Goal: Information Seeking & Learning: Learn about a topic

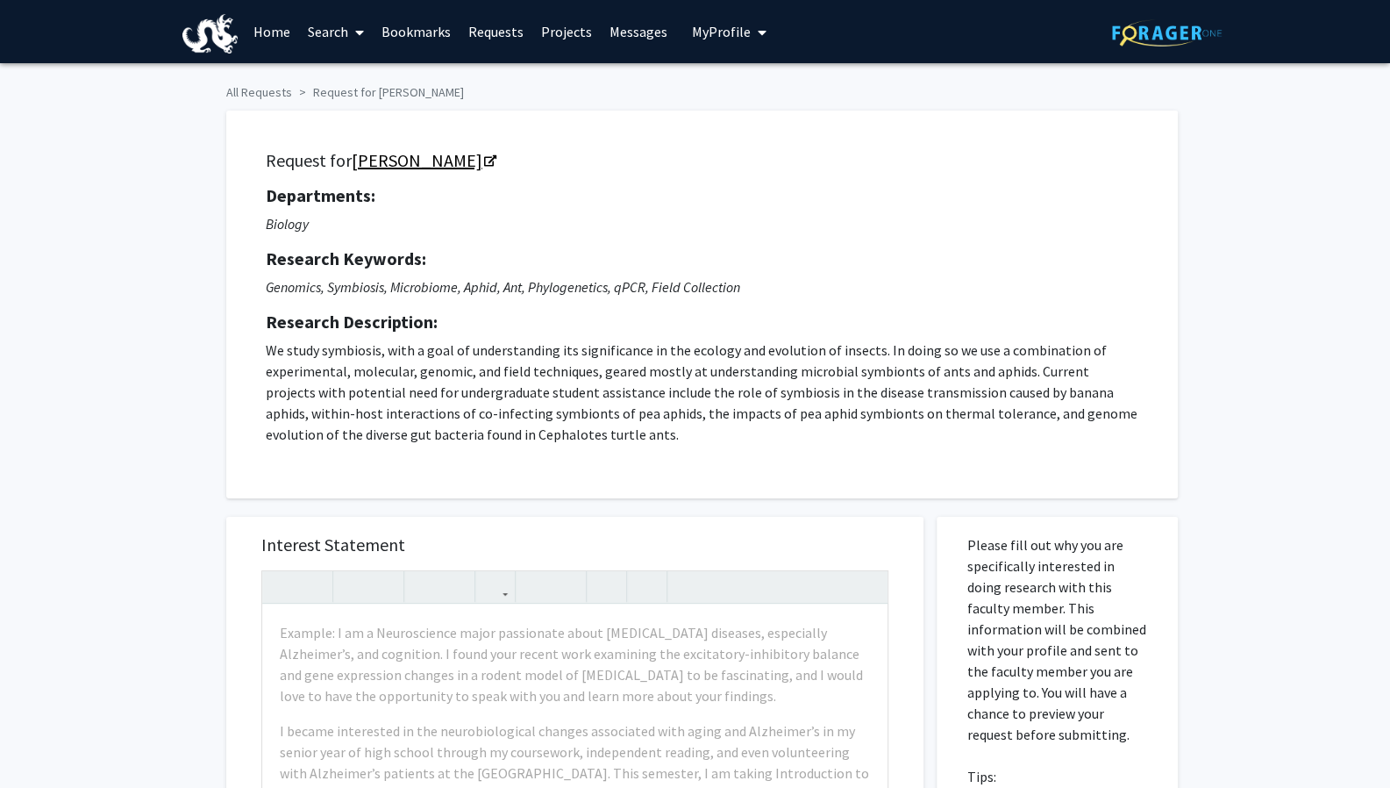
click at [408, 160] on link "[PERSON_NAME]" at bounding box center [423, 160] width 143 height 22
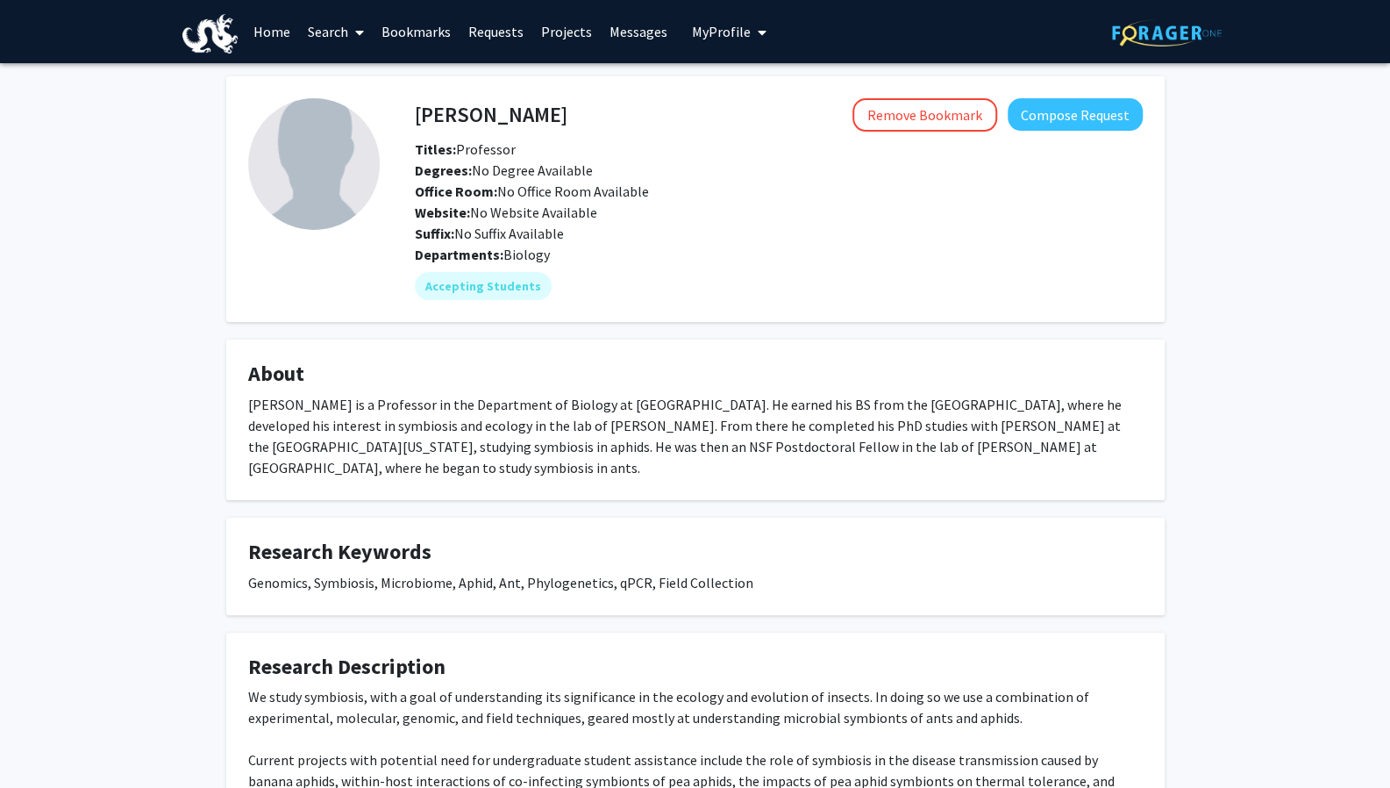
click at [568, 25] on link "Projects" at bounding box center [566, 31] width 68 height 61
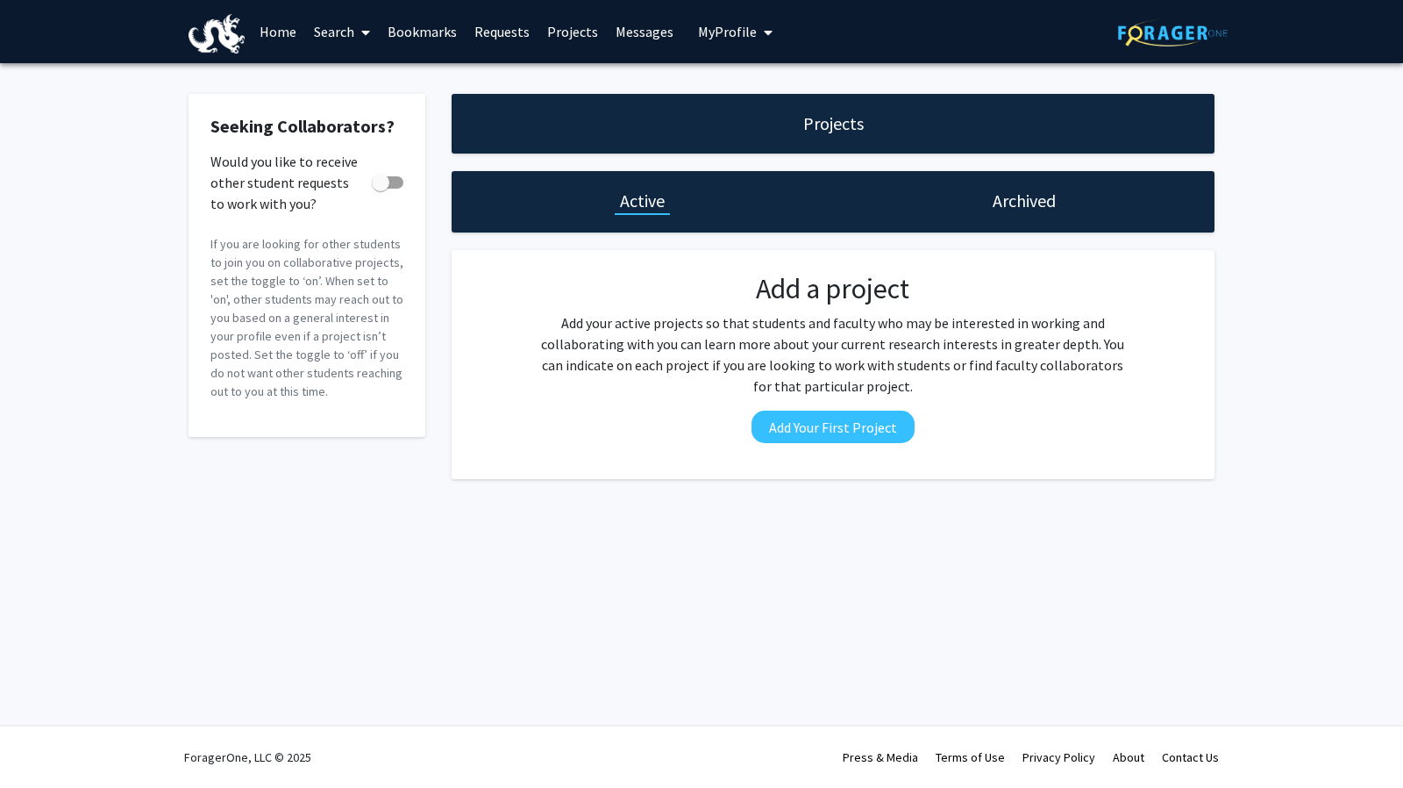
click at [353, 31] on link "Search" at bounding box center [342, 31] width 74 height 61
click at [337, 82] on span "Faculty/Staff" at bounding box center [369, 80] width 129 height 35
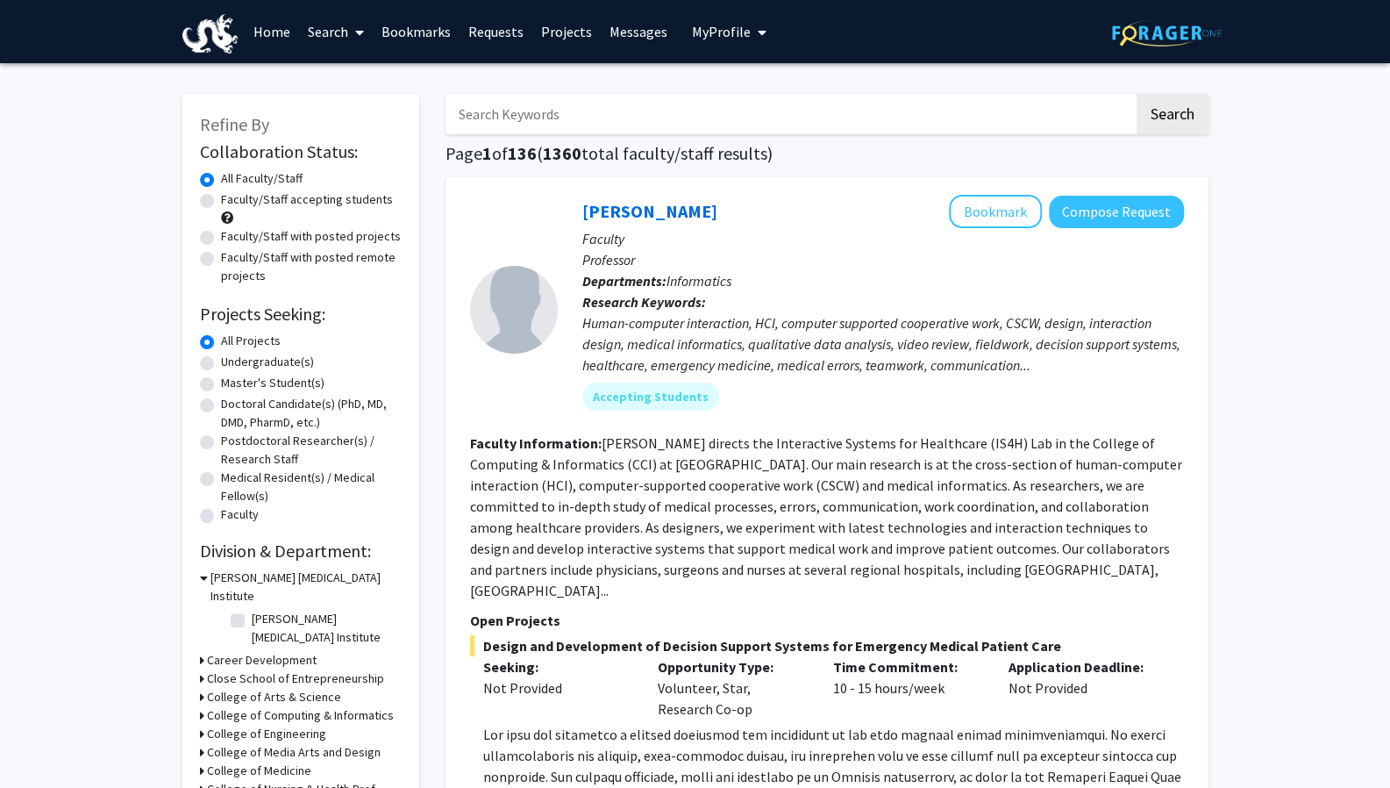
click at [240, 569] on h3 "A.J. Drexel Autism Institute" at bounding box center [305, 586] width 191 height 37
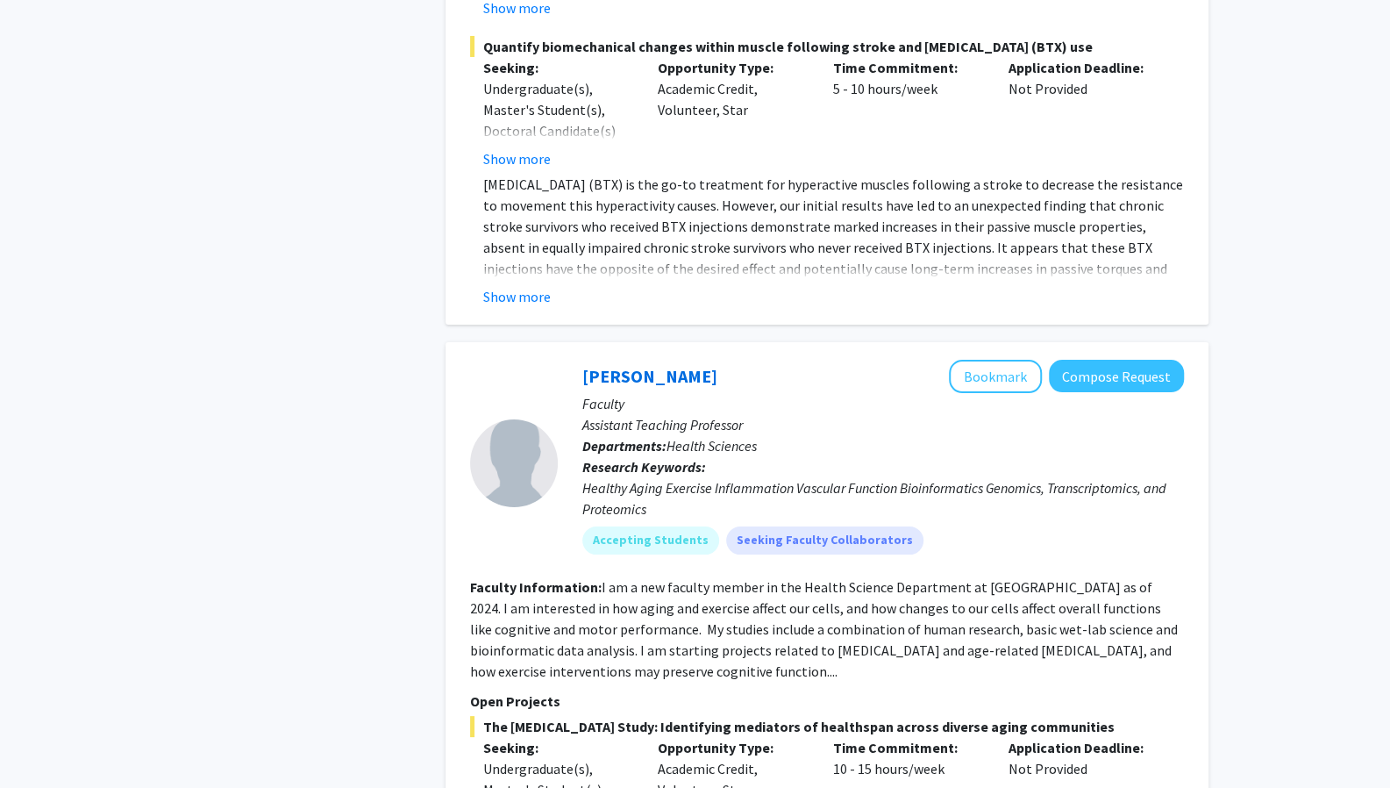
scroll to position [3859, 0]
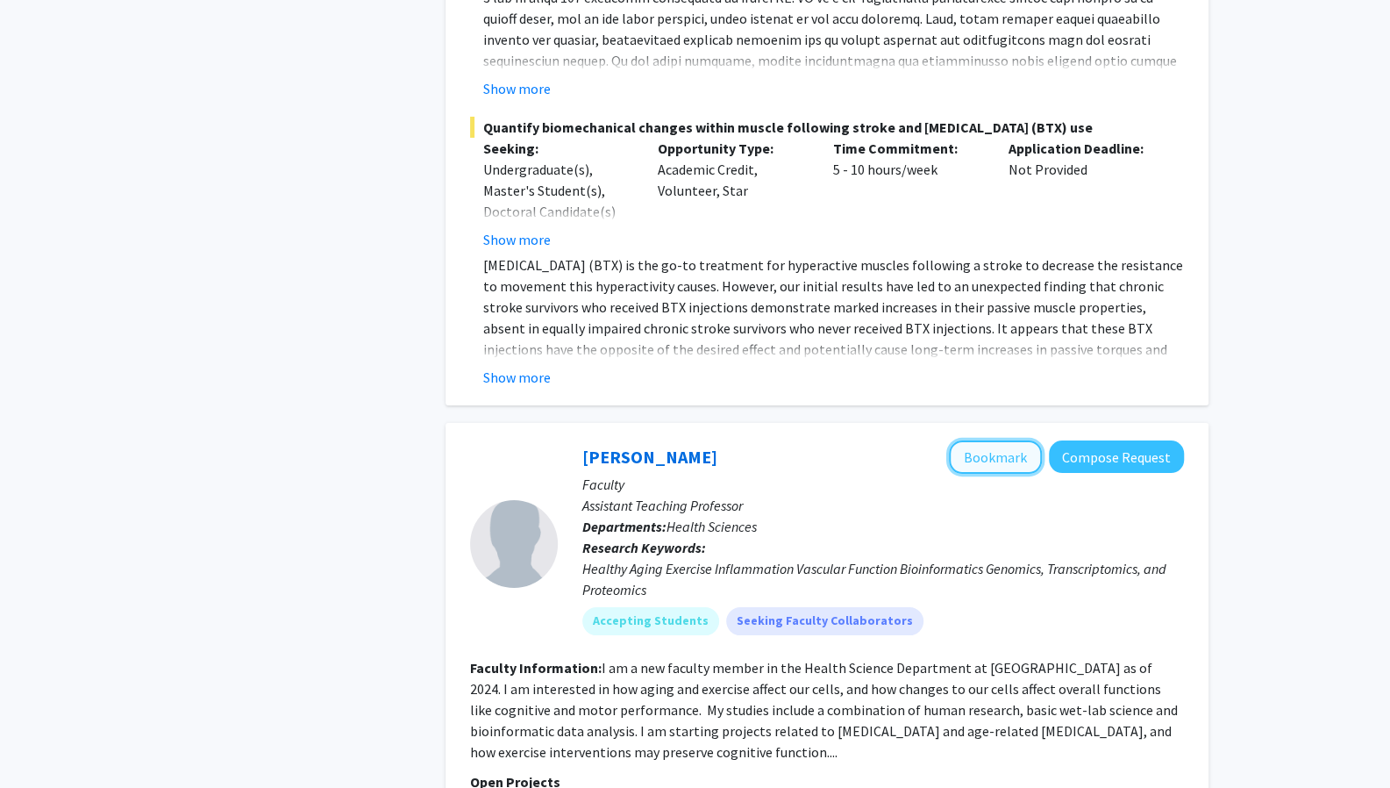
click at [1023, 440] on button "Bookmark" at bounding box center [995, 456] width 93 height 33
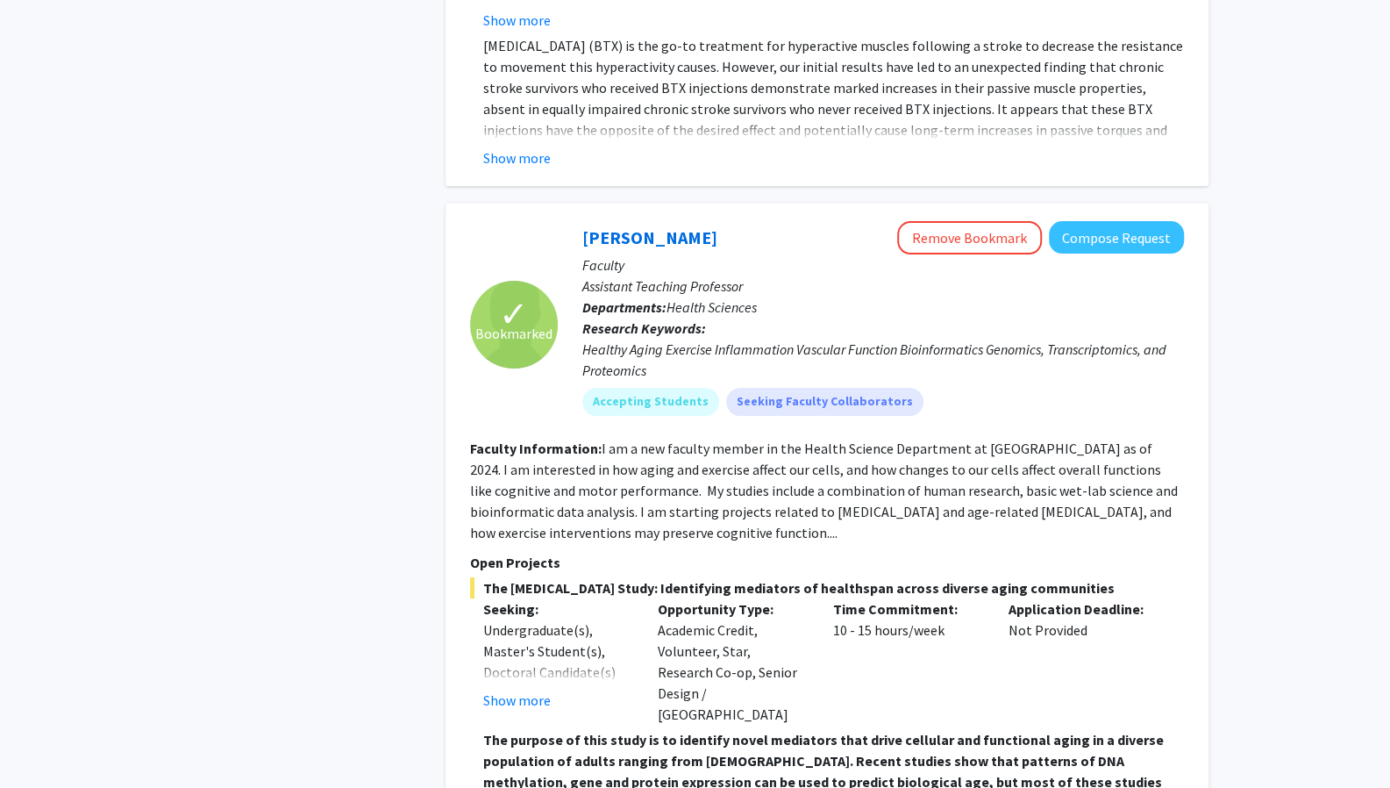
scroll to position [4013, 0]
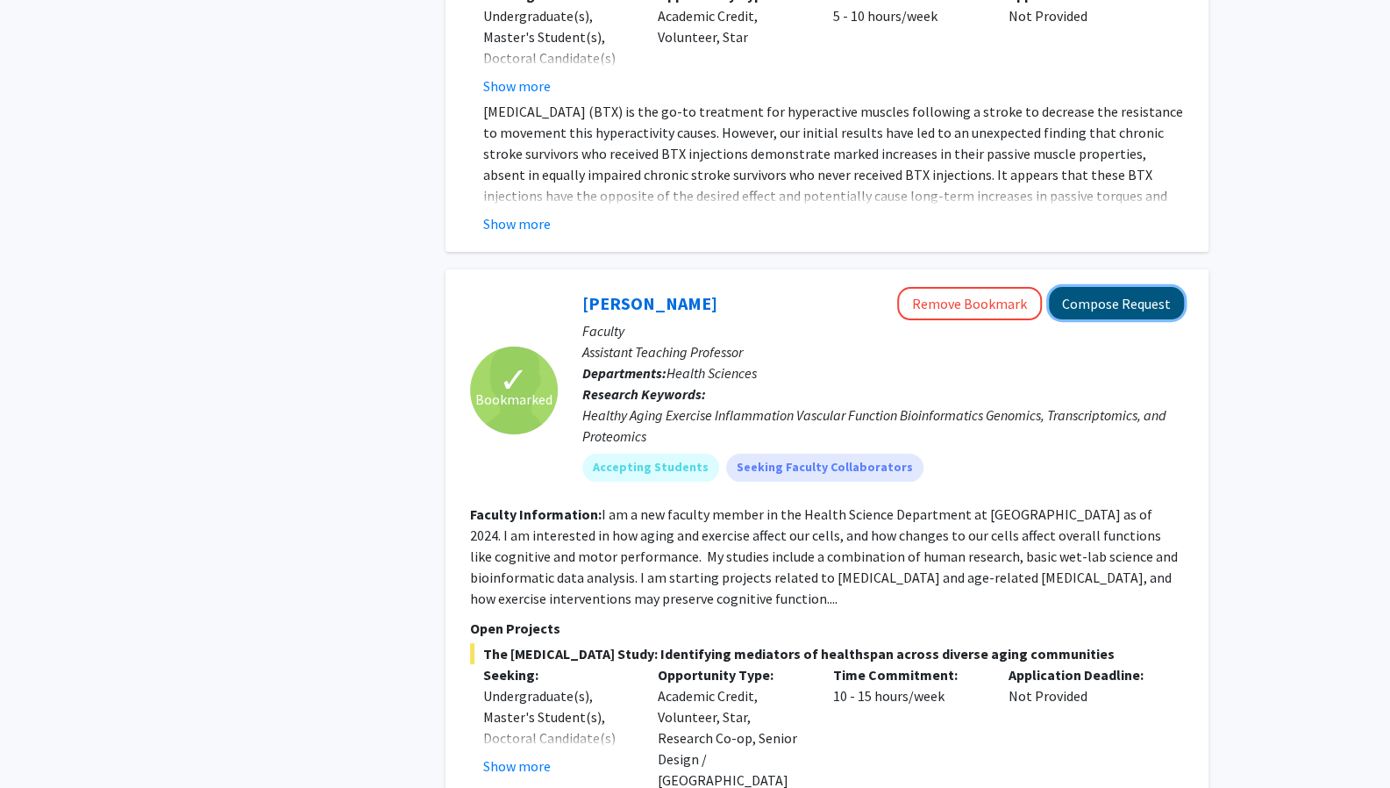
click at [1171, 293] on button "Compose Request" at bounding box center [1116, 303] width 135 height 32
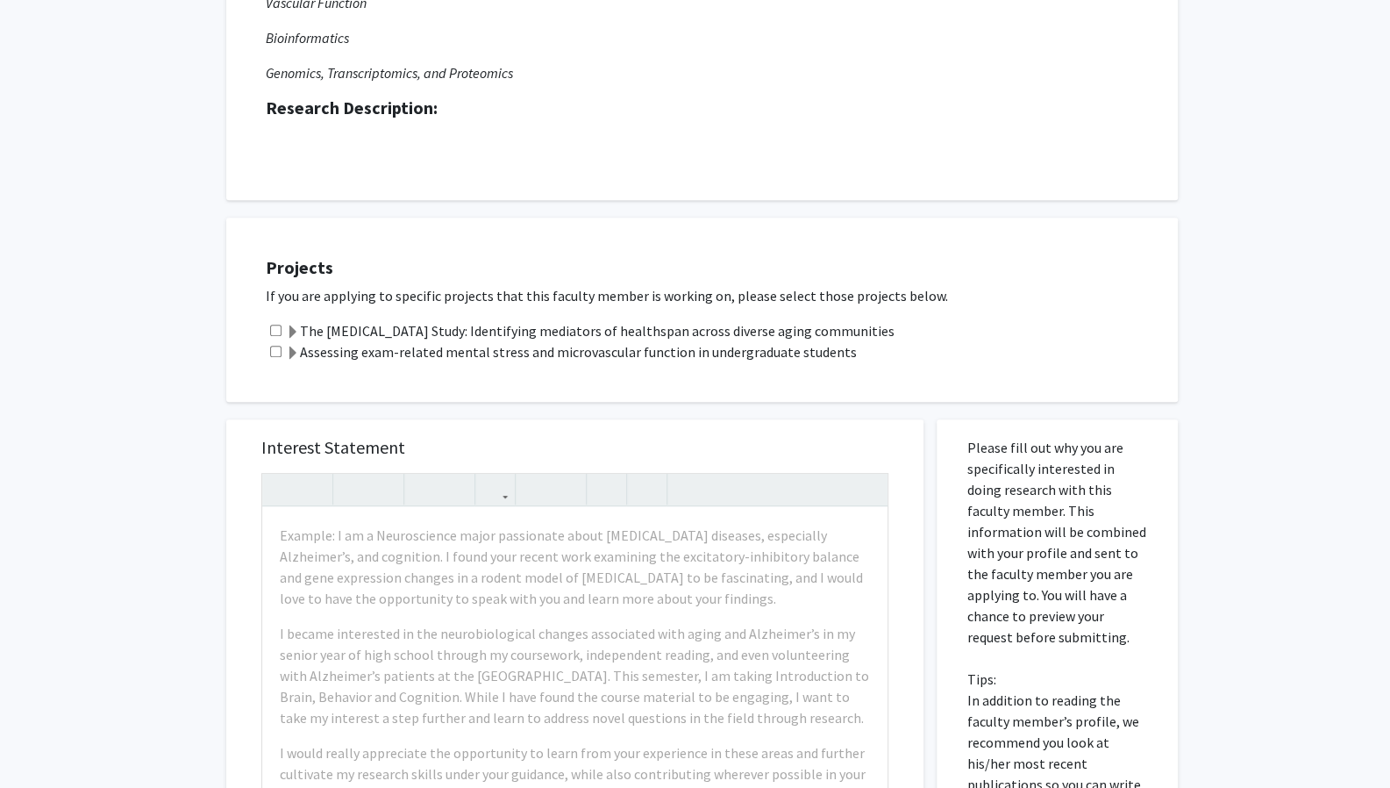
scroll to position [442, 0]
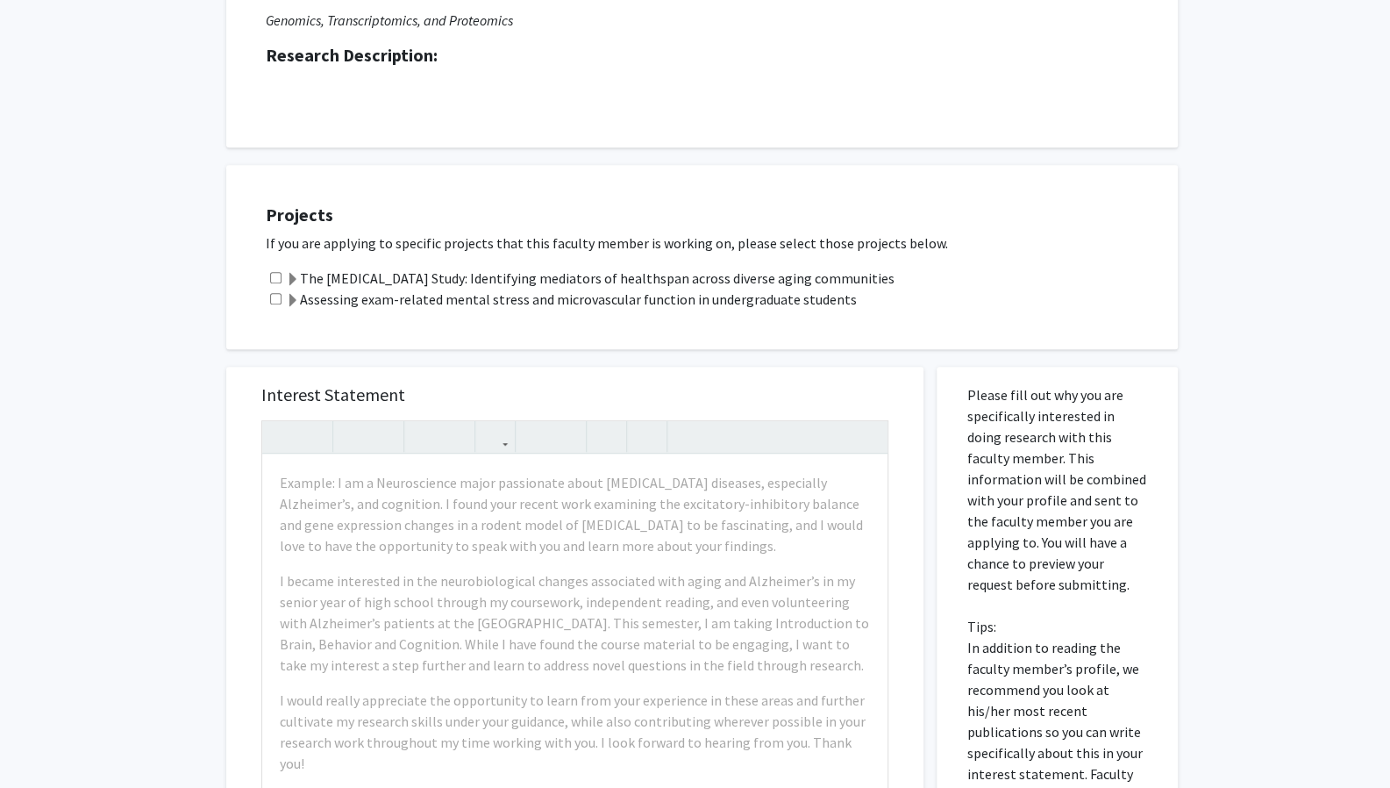
click at [296, 276] on span at bounding box center [293, 280] width 14 height 14
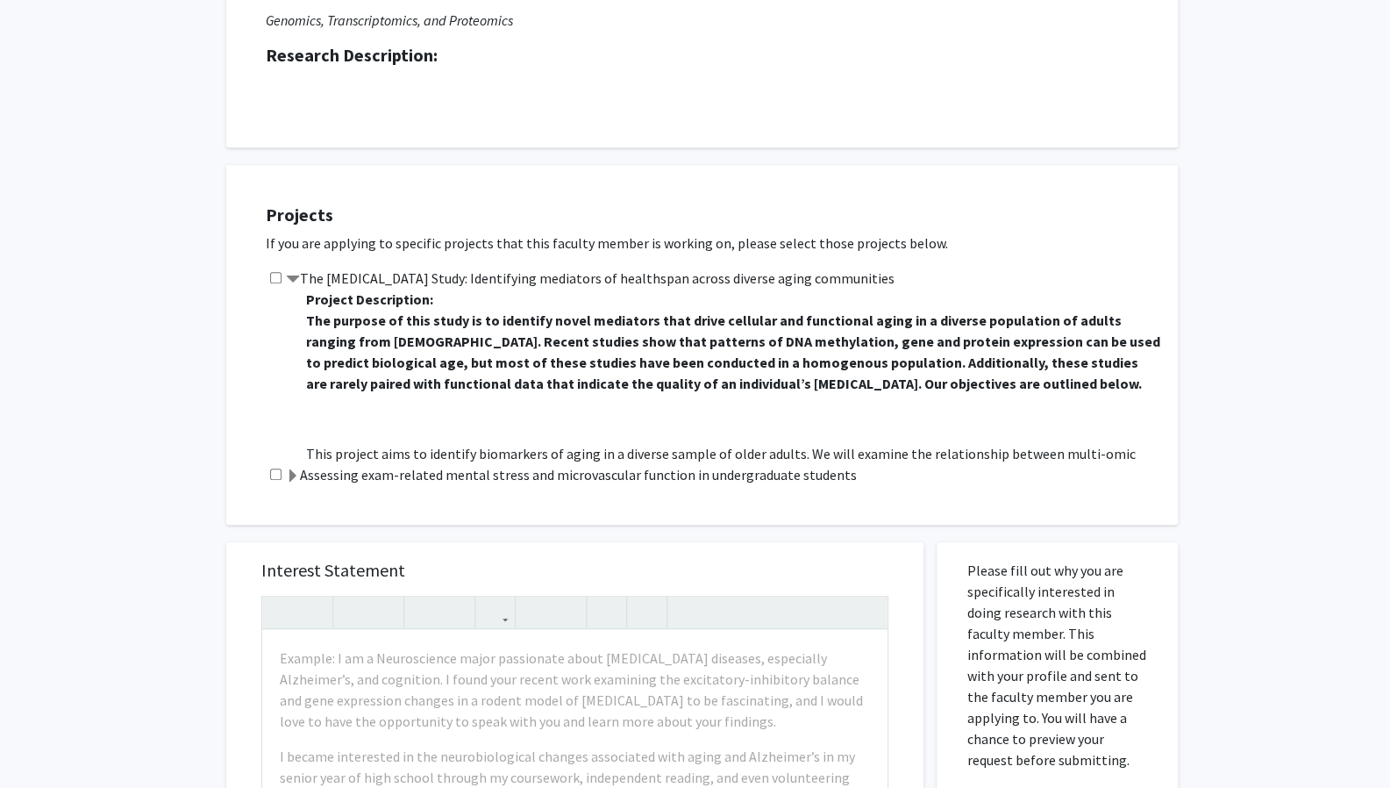
click at [292, 472] on span at bounding box center [293, 476] width 14 height 14
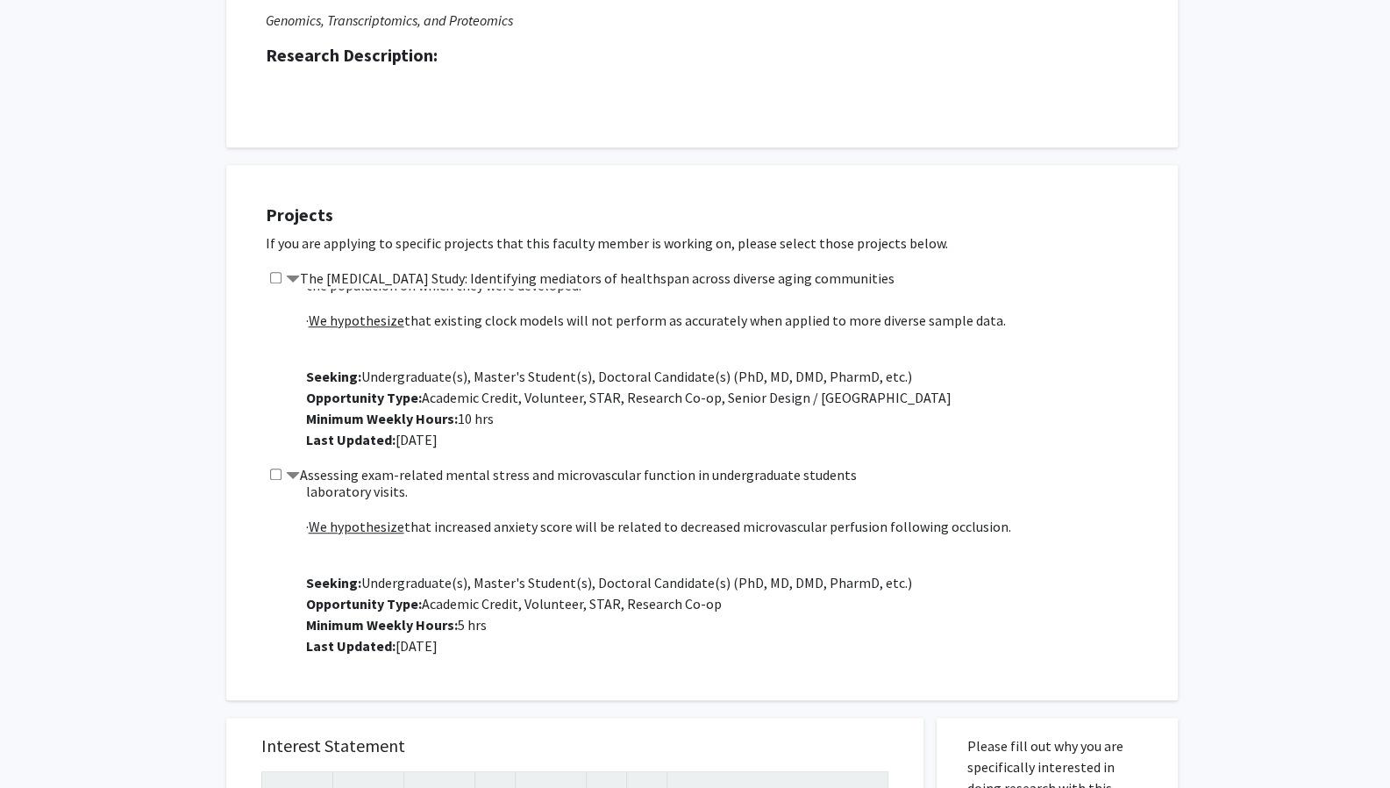
scroll to position [344, 0]
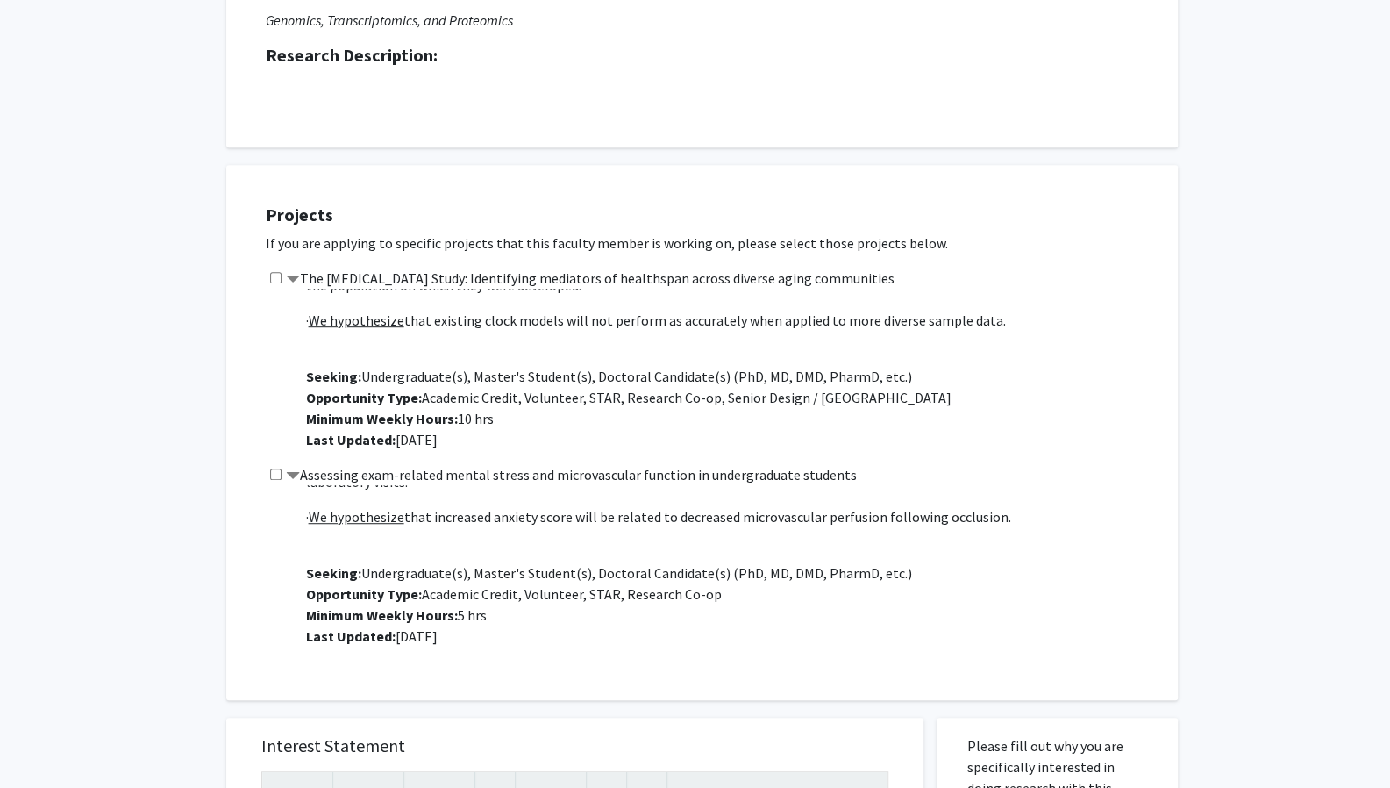
click at [275, 471] on input "checkbox" at bounding box center [275, 473] width 11 height 11
checkbox input "true"
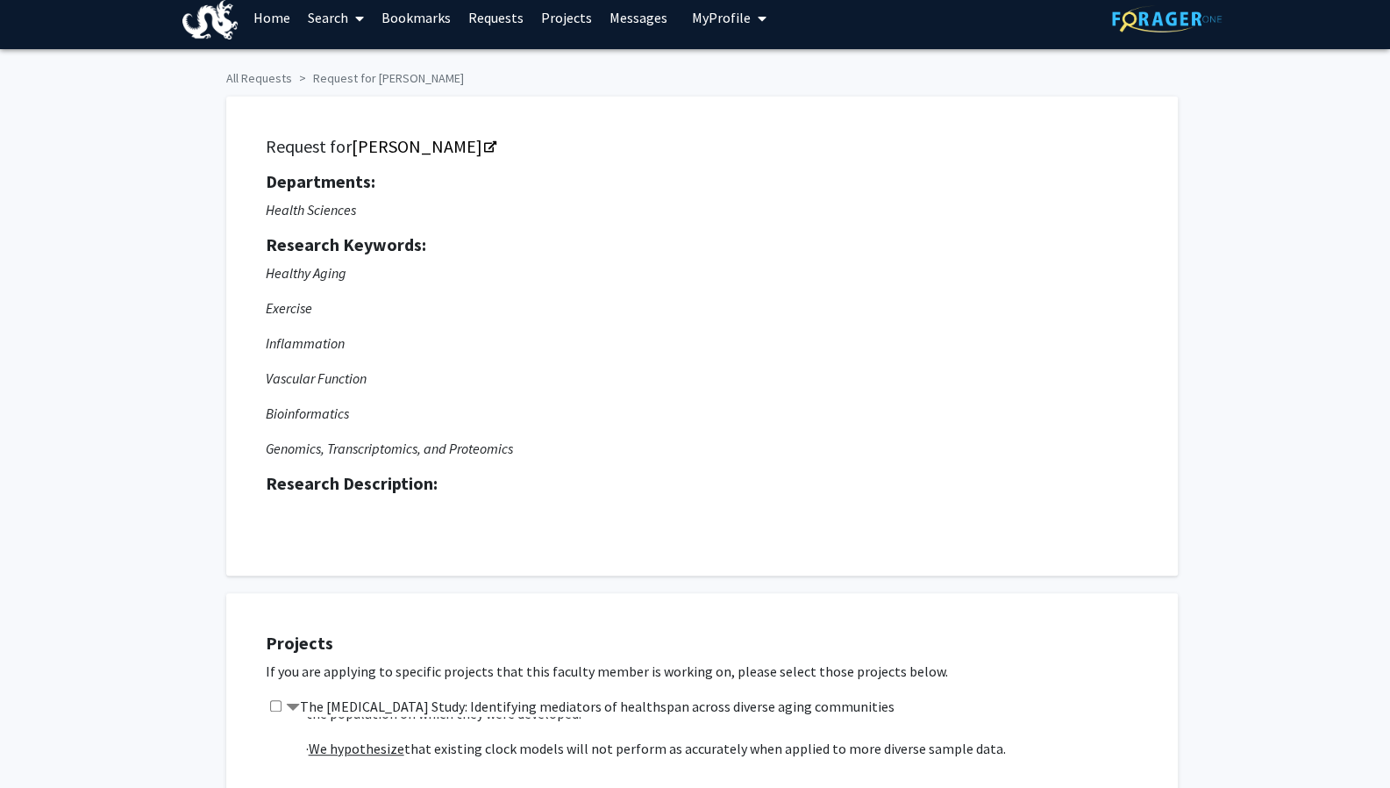
scroll to position [0, 0]
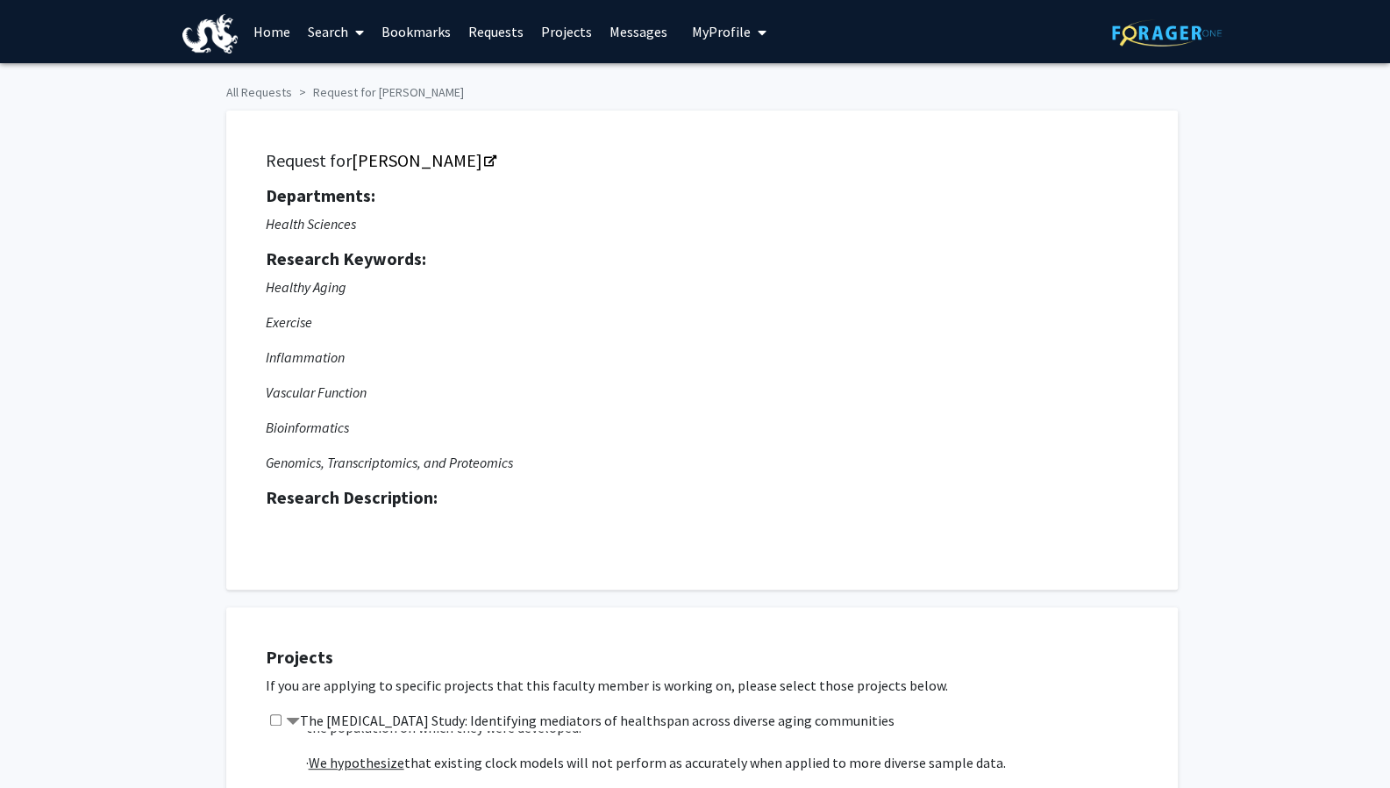
click at [351, 32] on span at bounding box center [356, 32] width 16 height 61
click at [337, 80] on span "Faculty/Staff" at bounding box center [363, 80] width 129 height 35
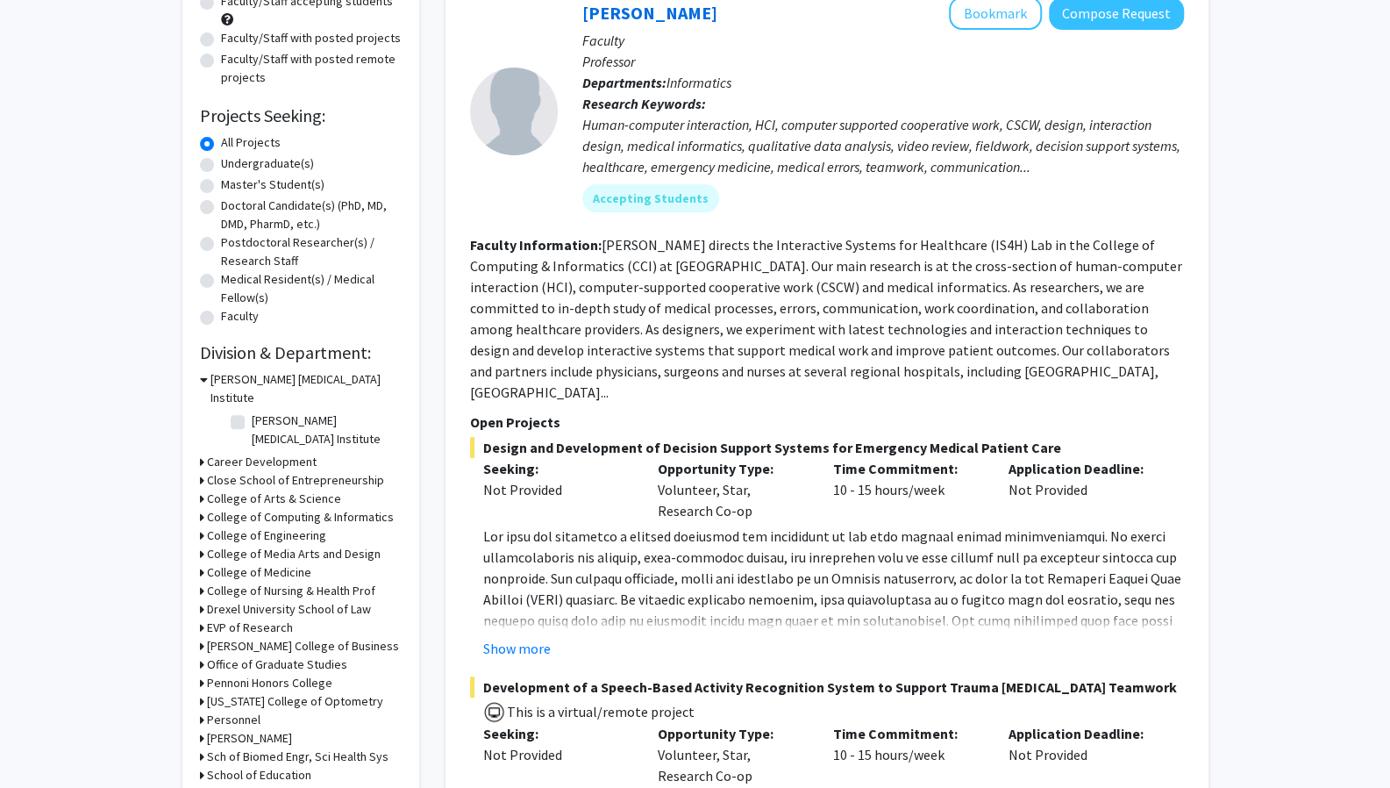
scroll to position [314, 0]
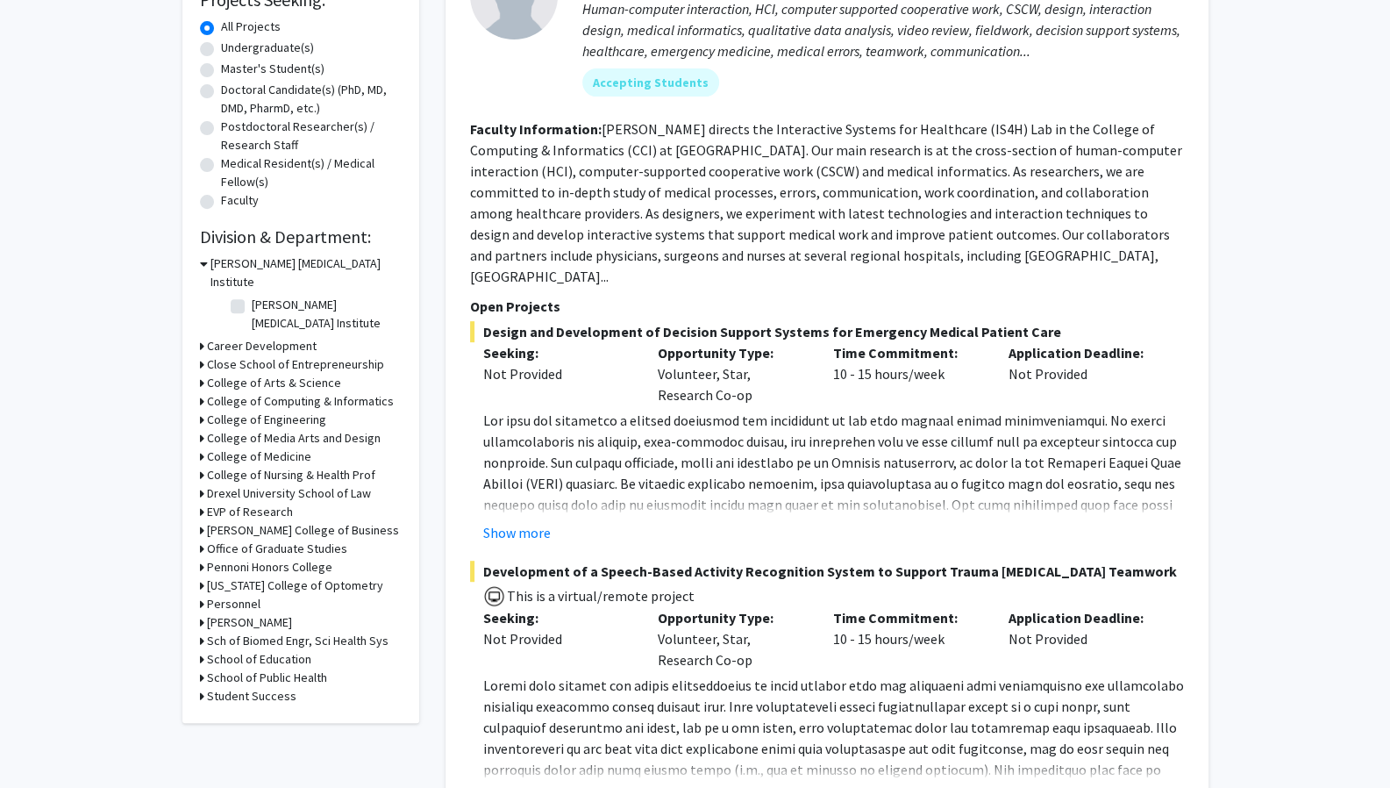
click at [286, 374] on h3 "College of Arts & Science" at bounding box center [274, 383] width 134 height 18
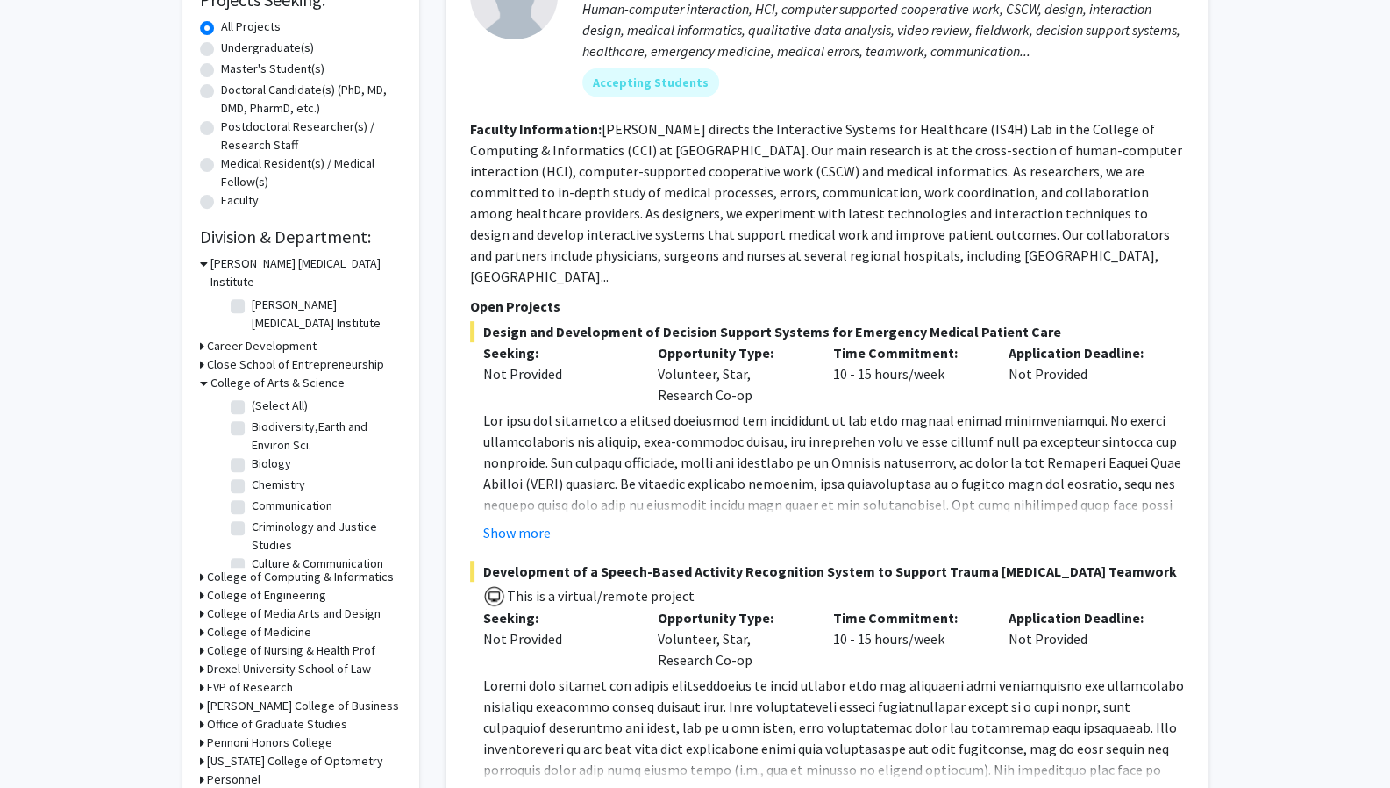
click at [274, 454] on label "Biology" at bounding box center [271, 463] width 39 height 18
click at [263, 454] on input "Biology" at bounding box center [257, 459] width 11 height 11
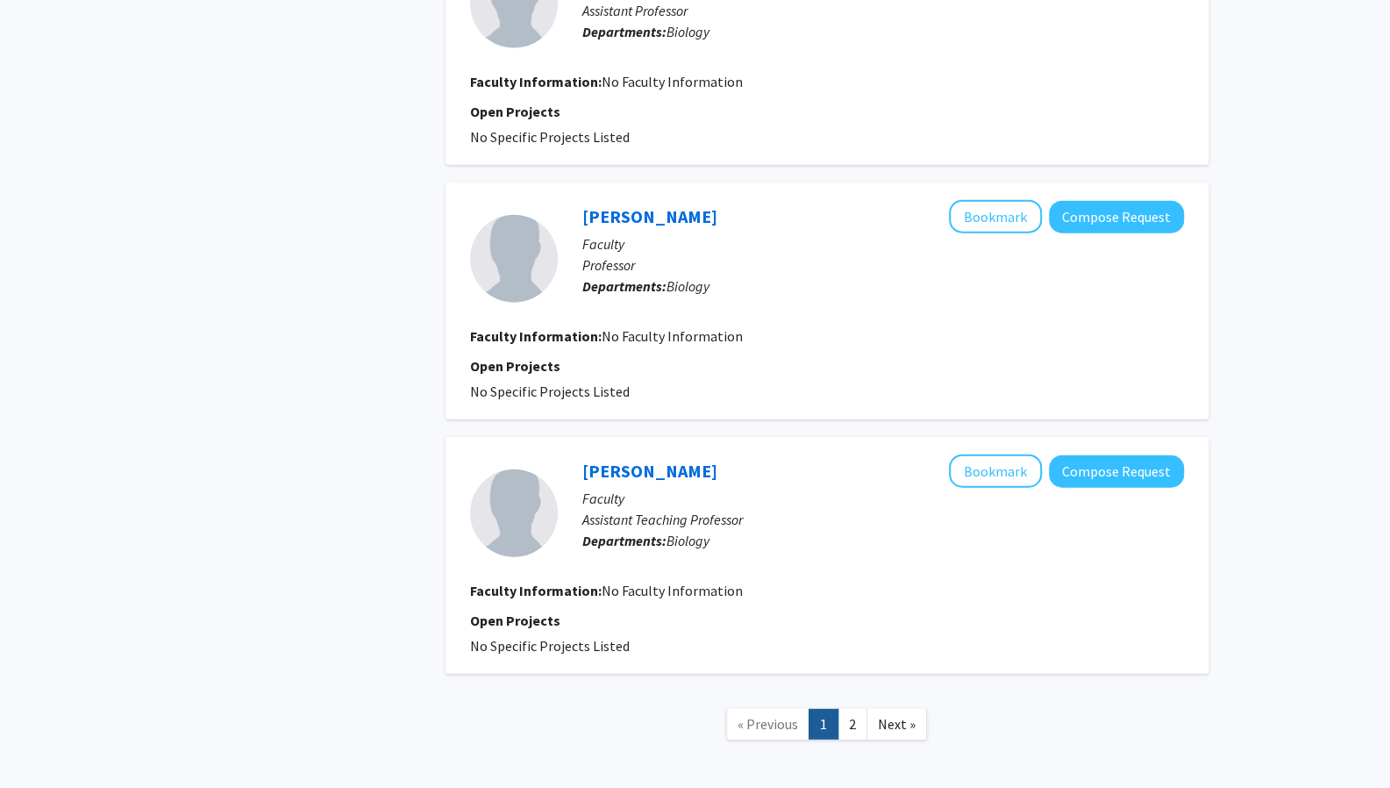
scroll to position [2580, 0]
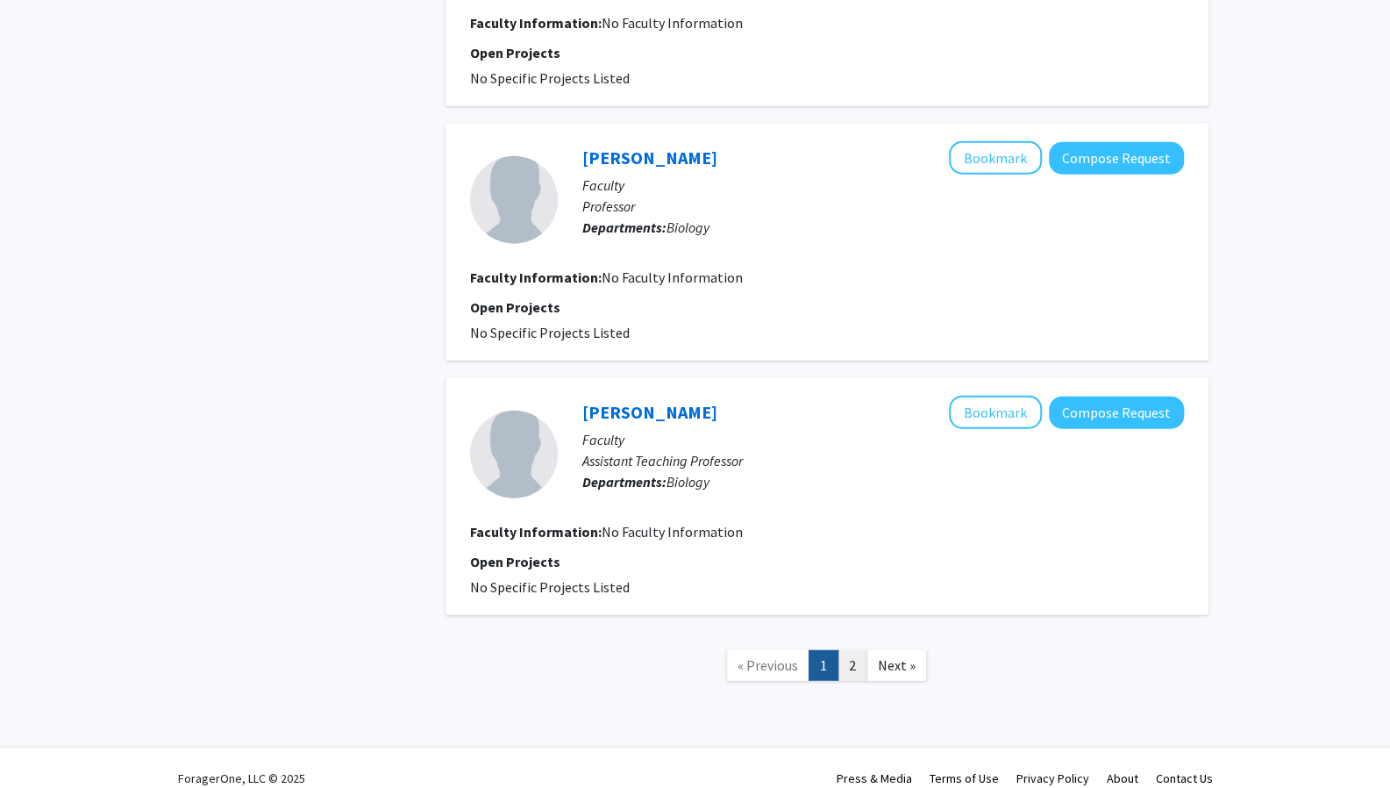
click at [853, 650] on link "2" at bounding box center [853, 665] width 30 height 31
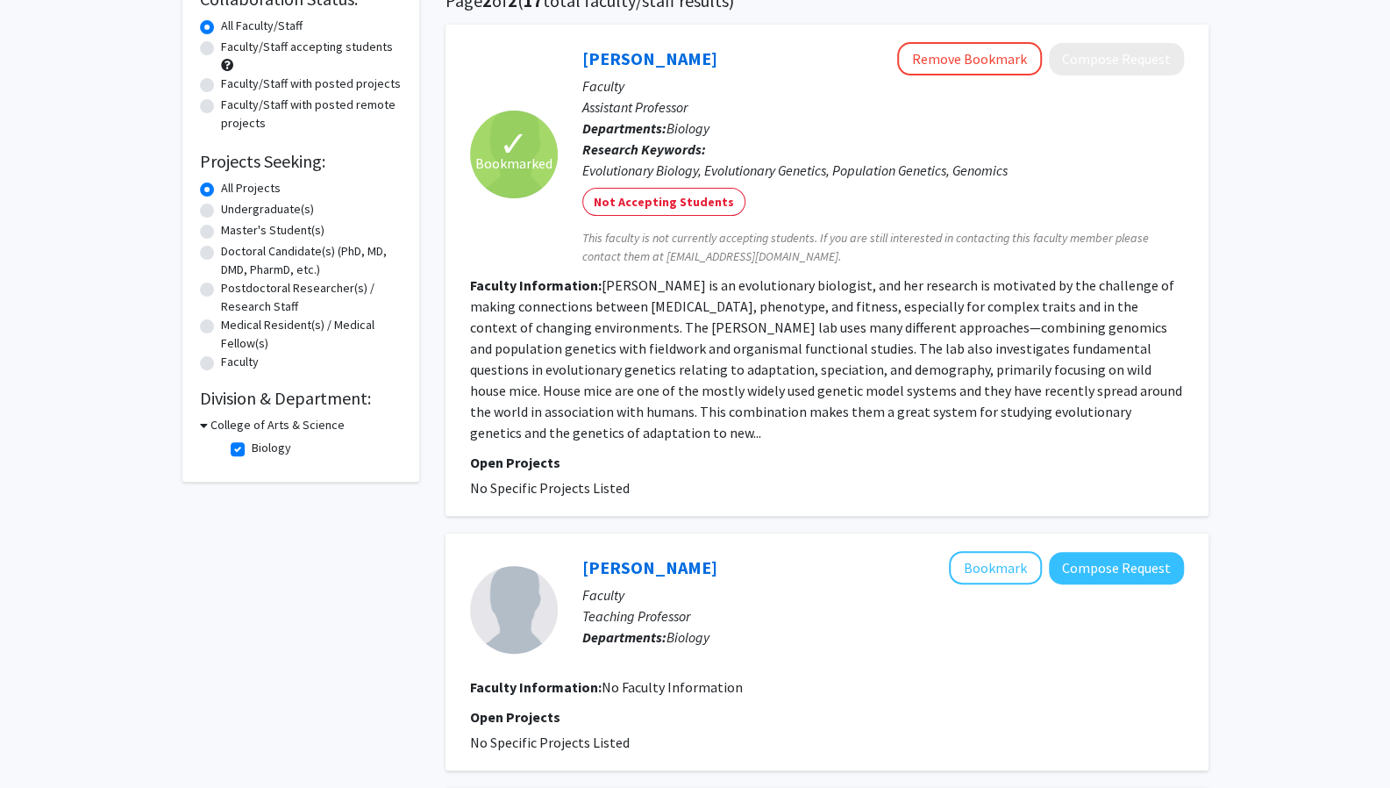
scroll to position [61, 0]
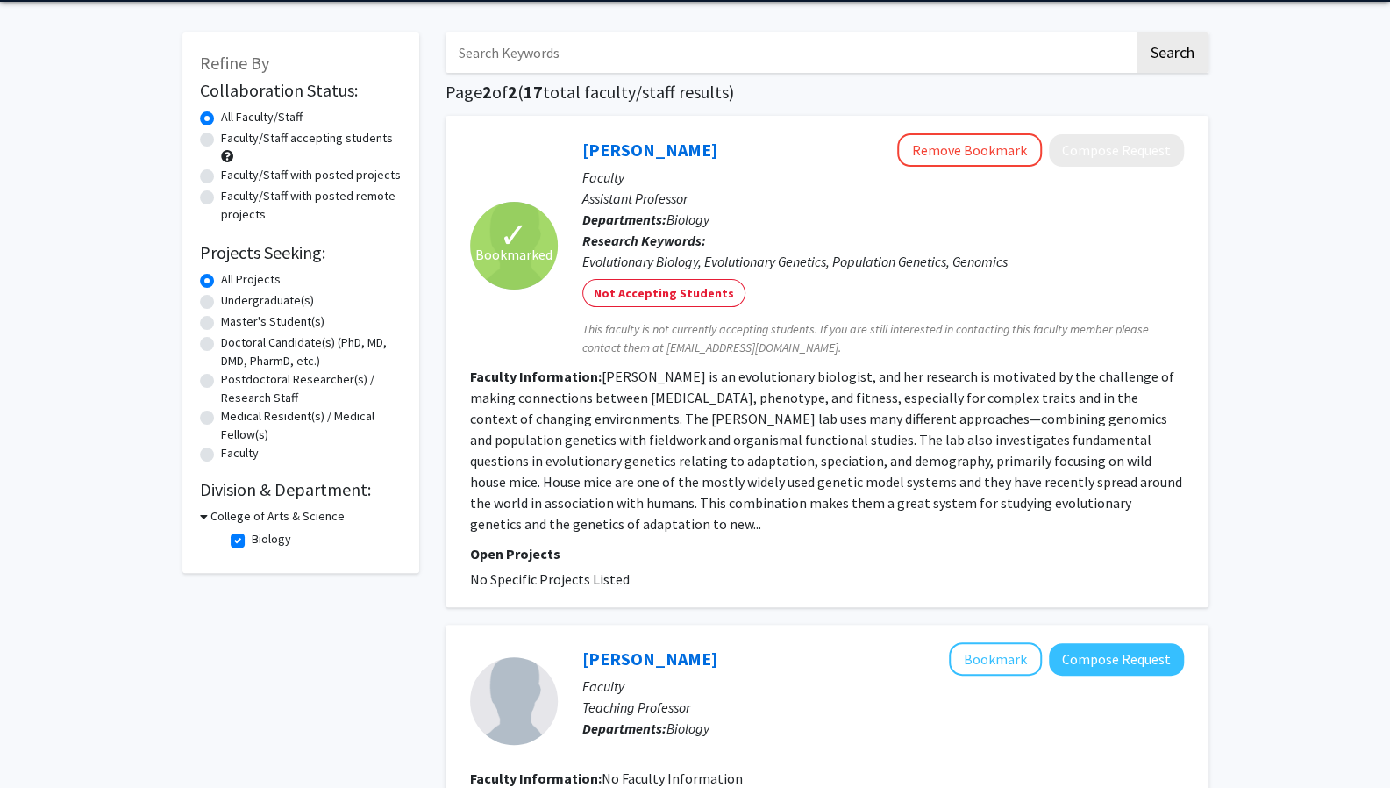
click at [205, 515] on icon at bounding box center [204, 516] width 8 height 18
click at [202, 511] on icon at bounding box center [202, 516] width 4 height 18
click at [203, 517] on icon at bounding box center [204, 516] width 8 height 18
click at [203, 517] on icon at bounding box center [202, 516] width 4 height 18
click at [252, 543] on label "Biology" at bounding box center [271, 539] width 39 height 18
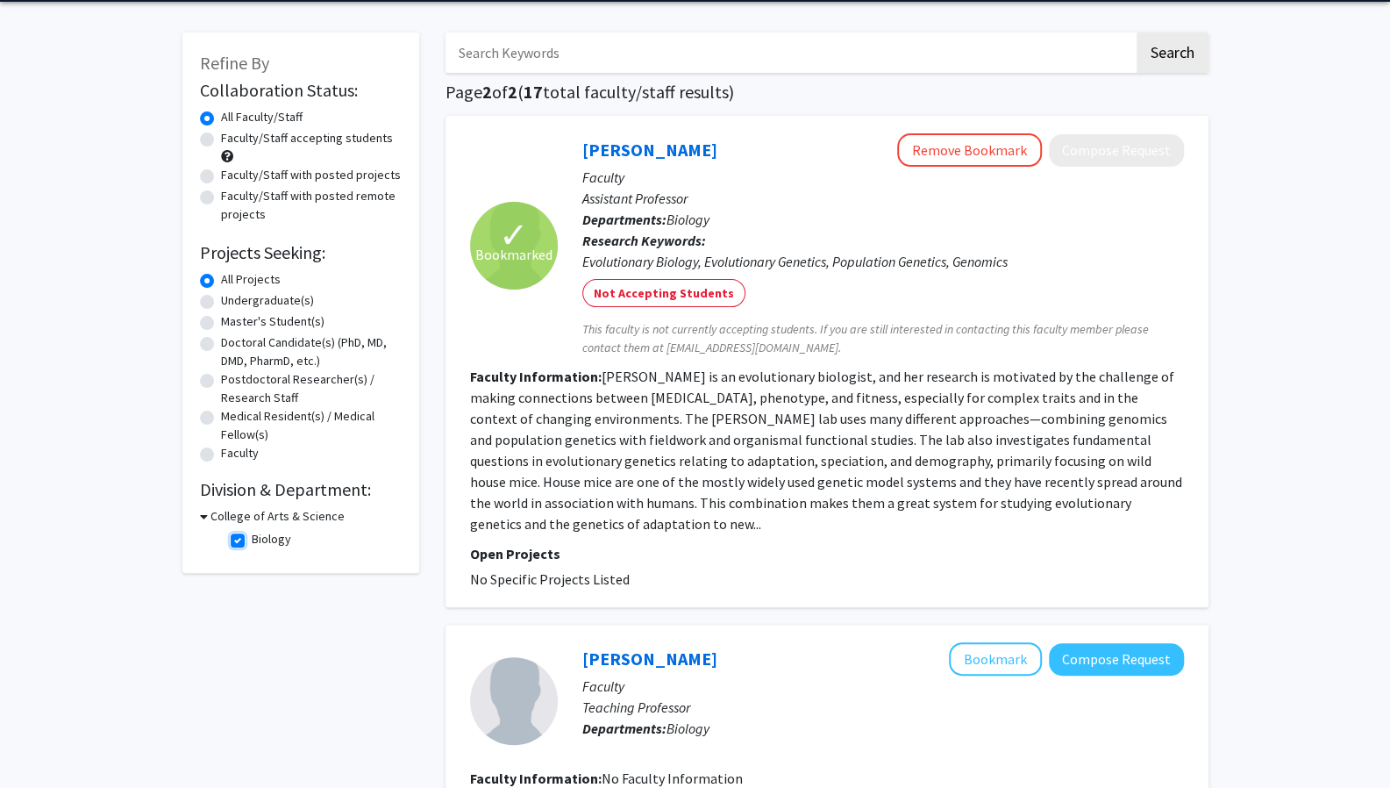
click at [252, 541] on input "Biology" at bounding box center [257, 535] width 11 height 11
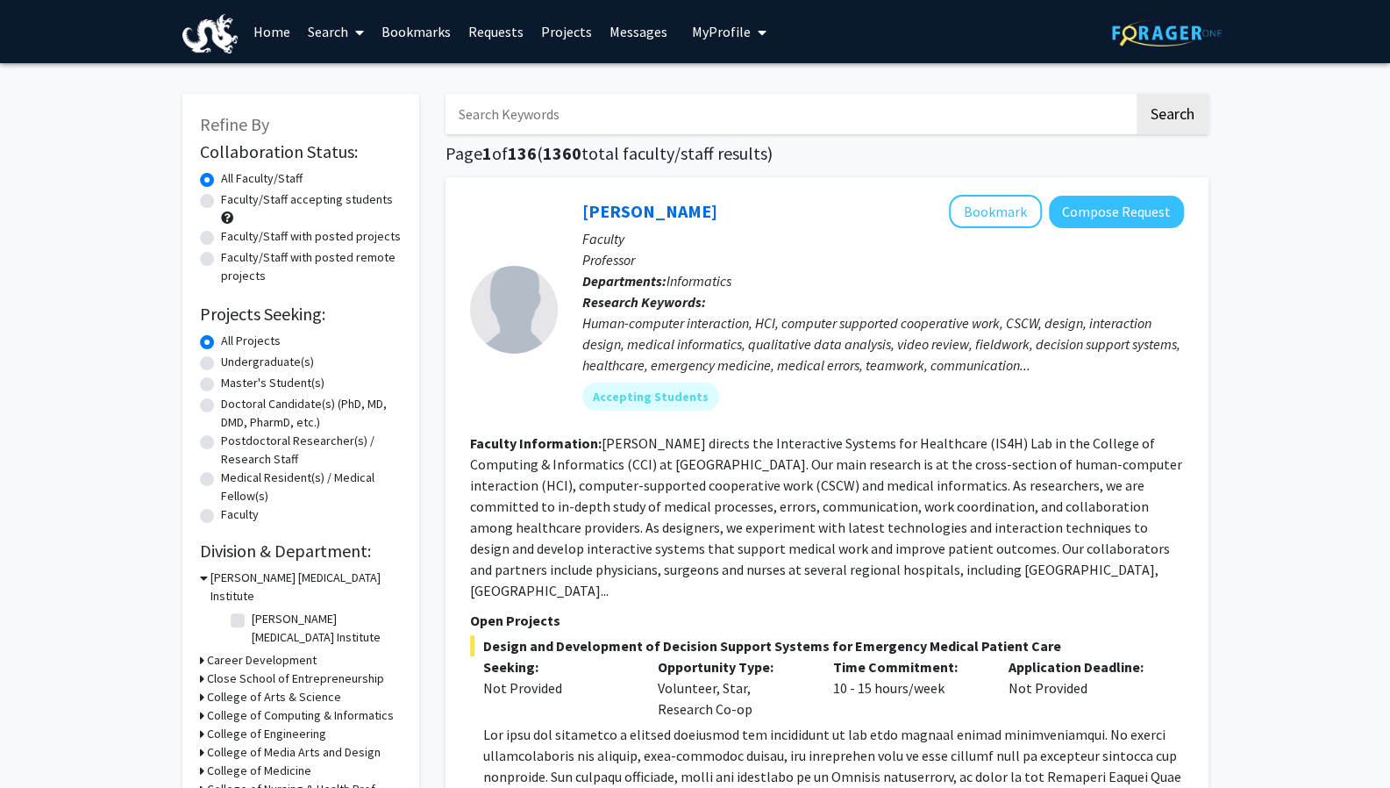
click at [207, 576] on div "A.J. Drexel Autism Institute" at bounding box center [301, 586] width 202 height 37
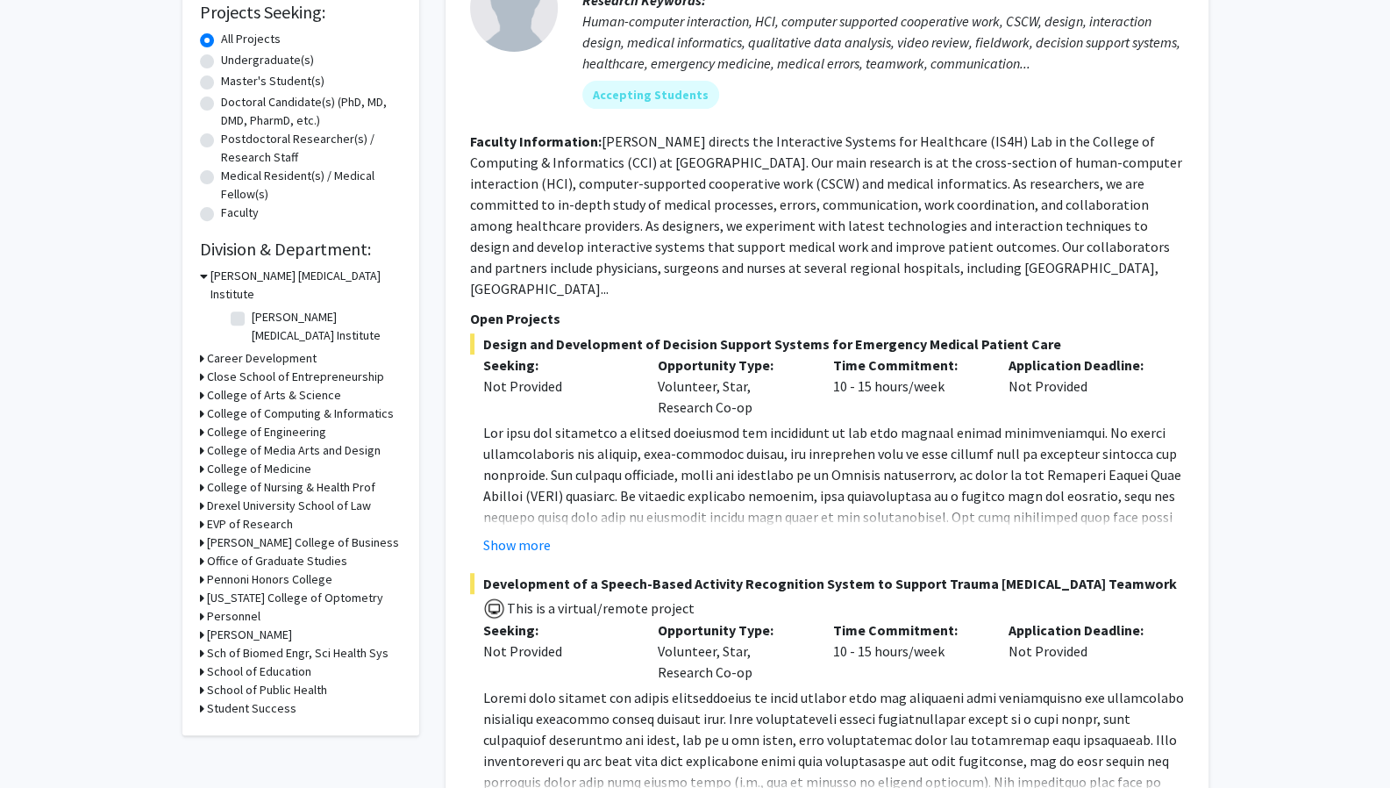
scroll to position [307, 0]
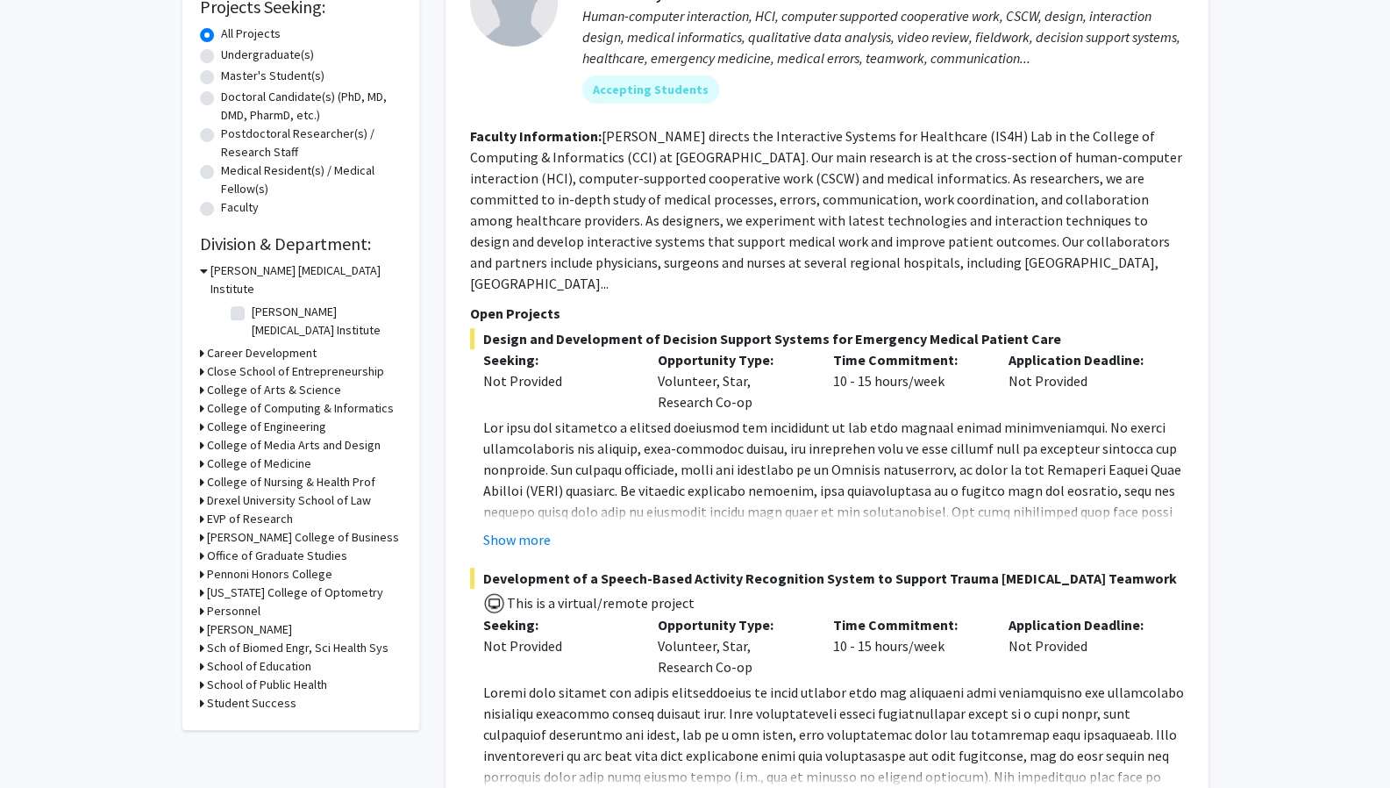
click at [306, 602] on div "Personnel" at bounding box center [301, 611] width 202 height 18
click at [249, 602] on h3 "Personnel" at bounding box center [234, 611] width 54 height 18
click at [249, 602] on h3 "Personnel" at bounding box center [237, 611] width 54 height 18
click at [320, 583] on h3 "Pennsylvania College of Optometry" at bounding box center [295, 592] width 176 height 18
click at [320, 583] on h3 "Pennsylvania College of Optometry" at bounding box center [298, 592] width 176 height 18
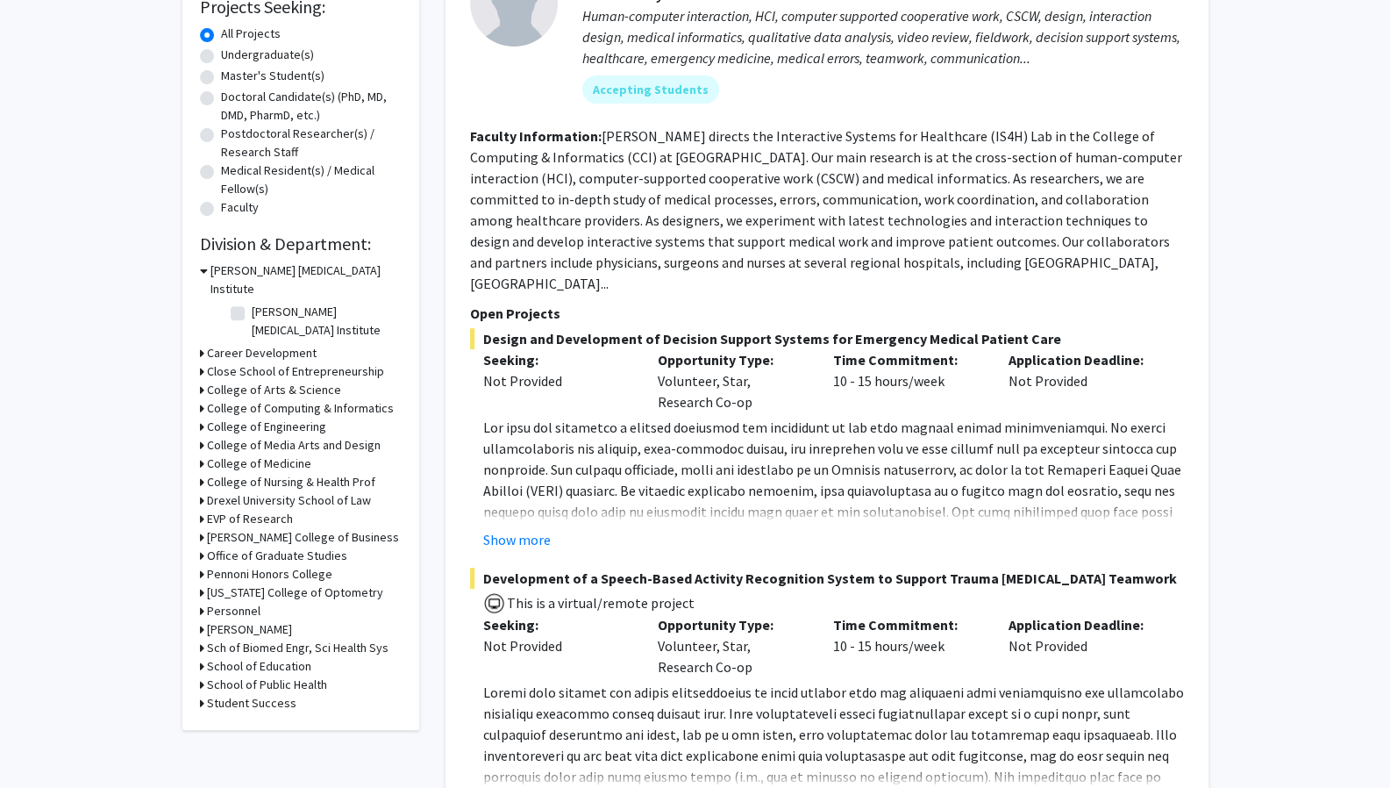
click at [288, 454] on h3 "College of Medicine" at bounding box center [259, 463] width 104 height 18
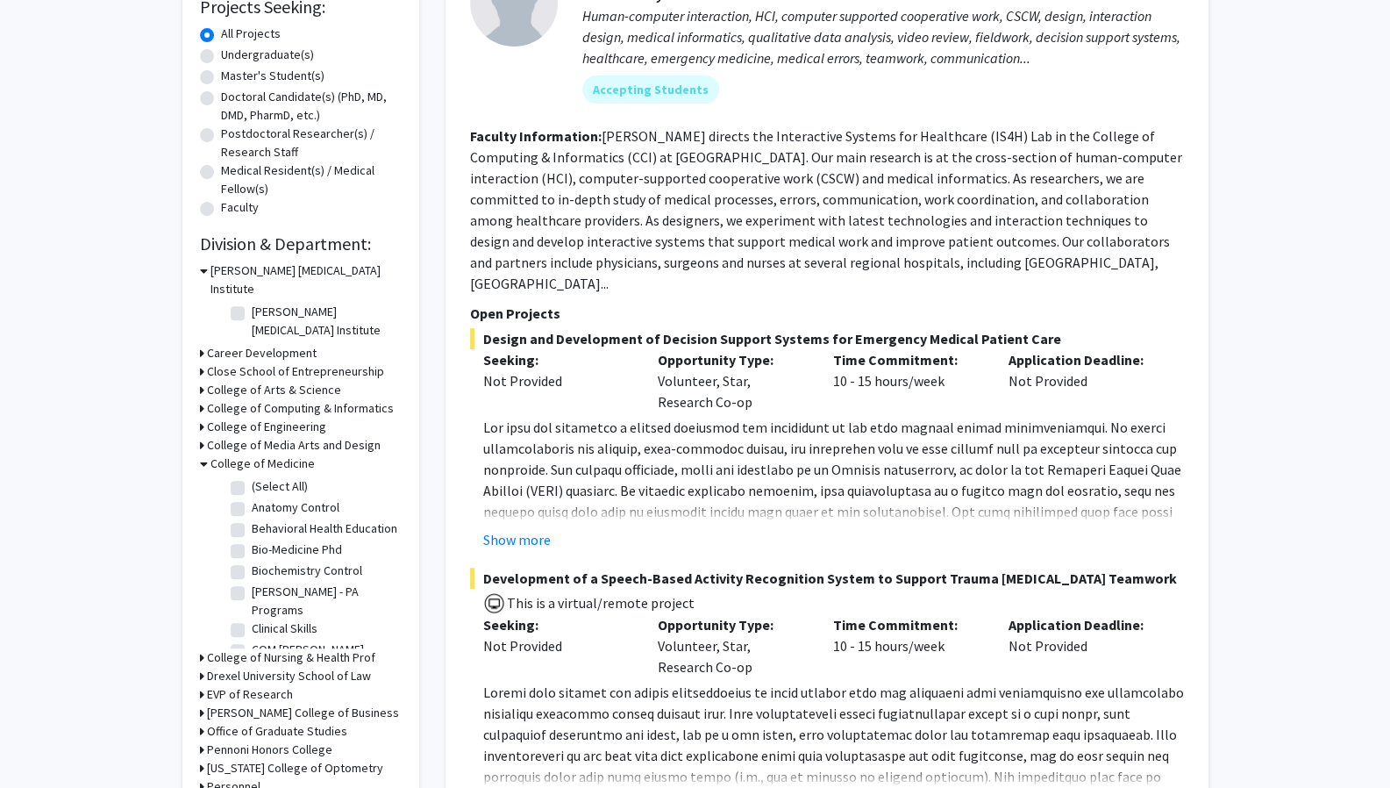
click at [288, 454] on h3 "College of Medicine" at bounding box center [262, 463] width 104 height 18
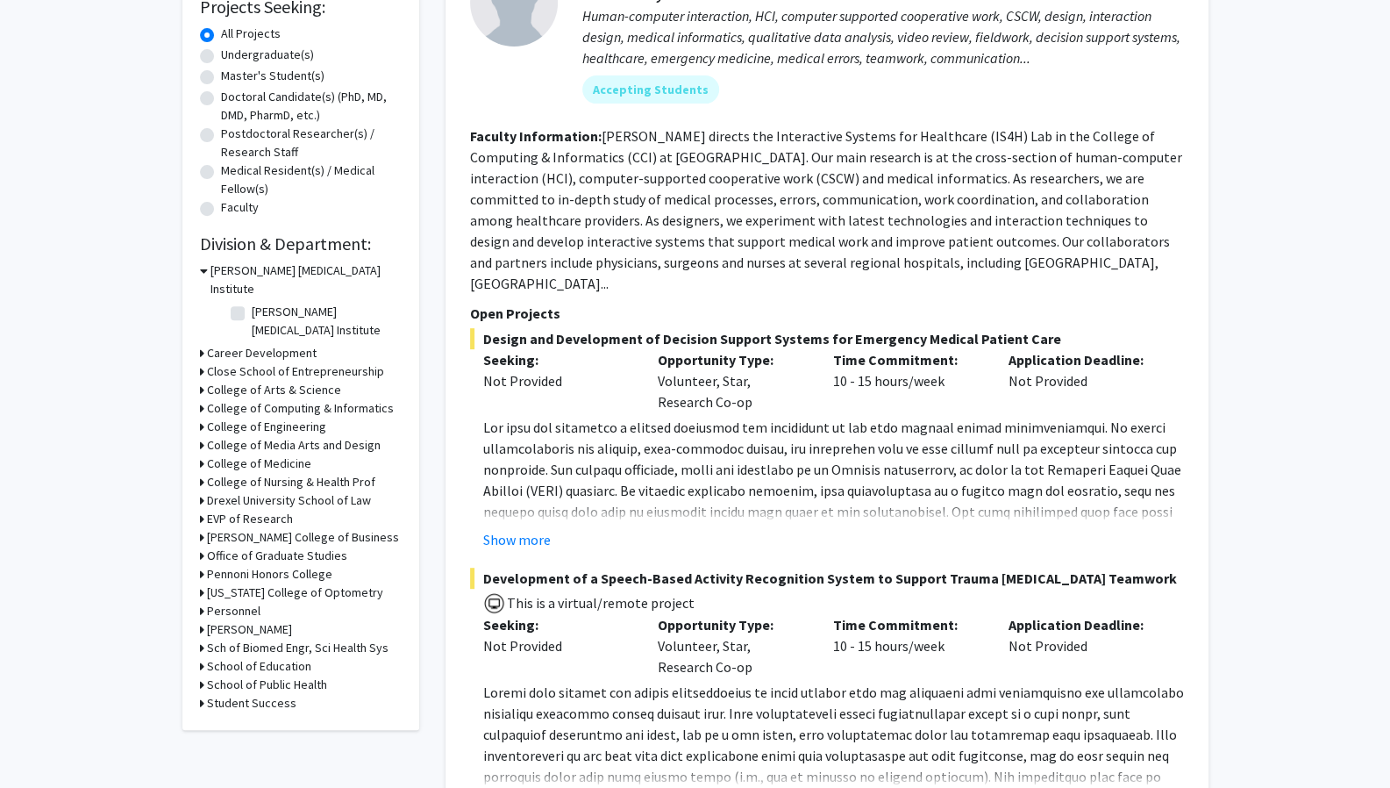
click at [277, 381] on h3 "College of Arts & Science" at bounding box center [274, 390] width 134 height 18
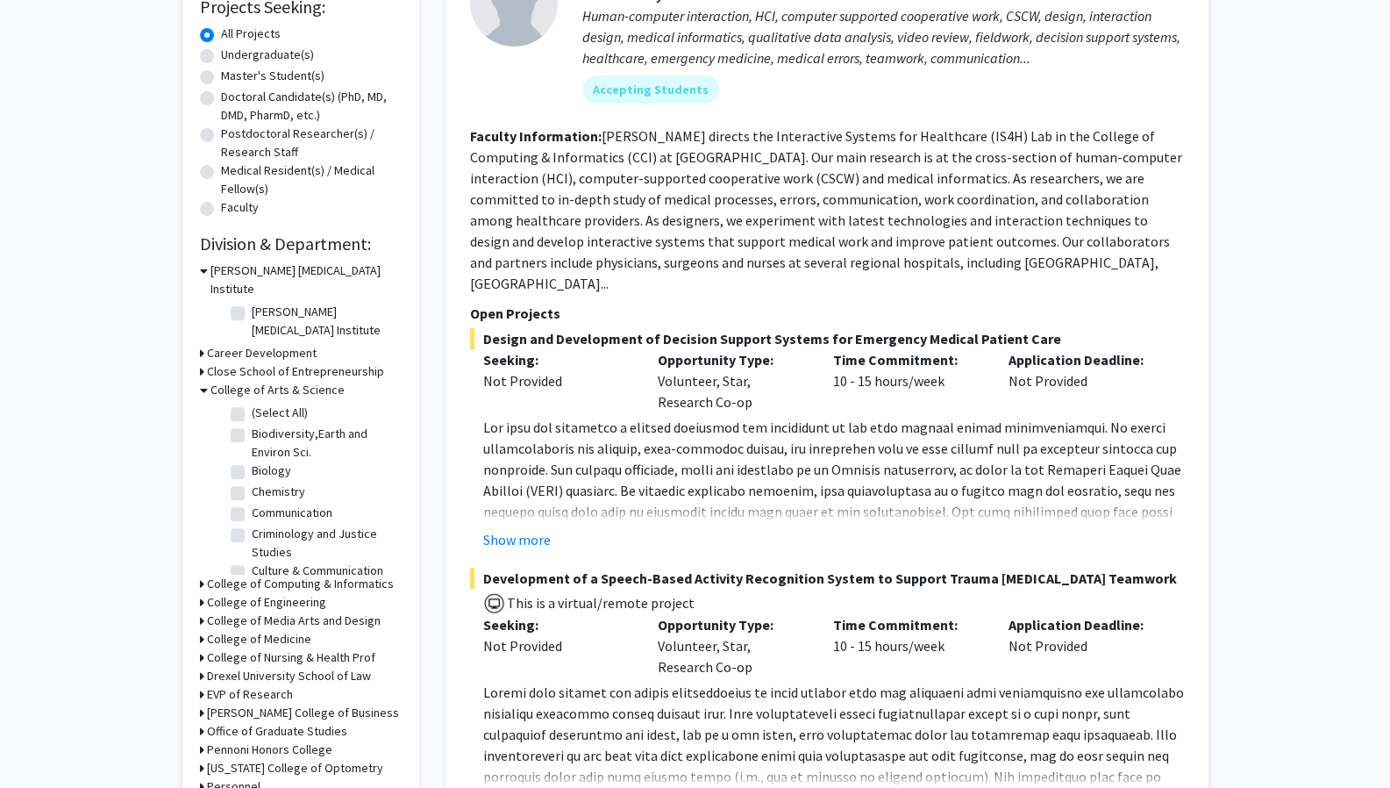
click at [286, 425] on label "Biodiversity,Earth and Environ Sci." at bounding box center [325, 443] width 146 height 37
click at [263, 425] on input "Biodiversity,Earth and Environ Sci." at bounding box center [257, 430] width 11 height 11
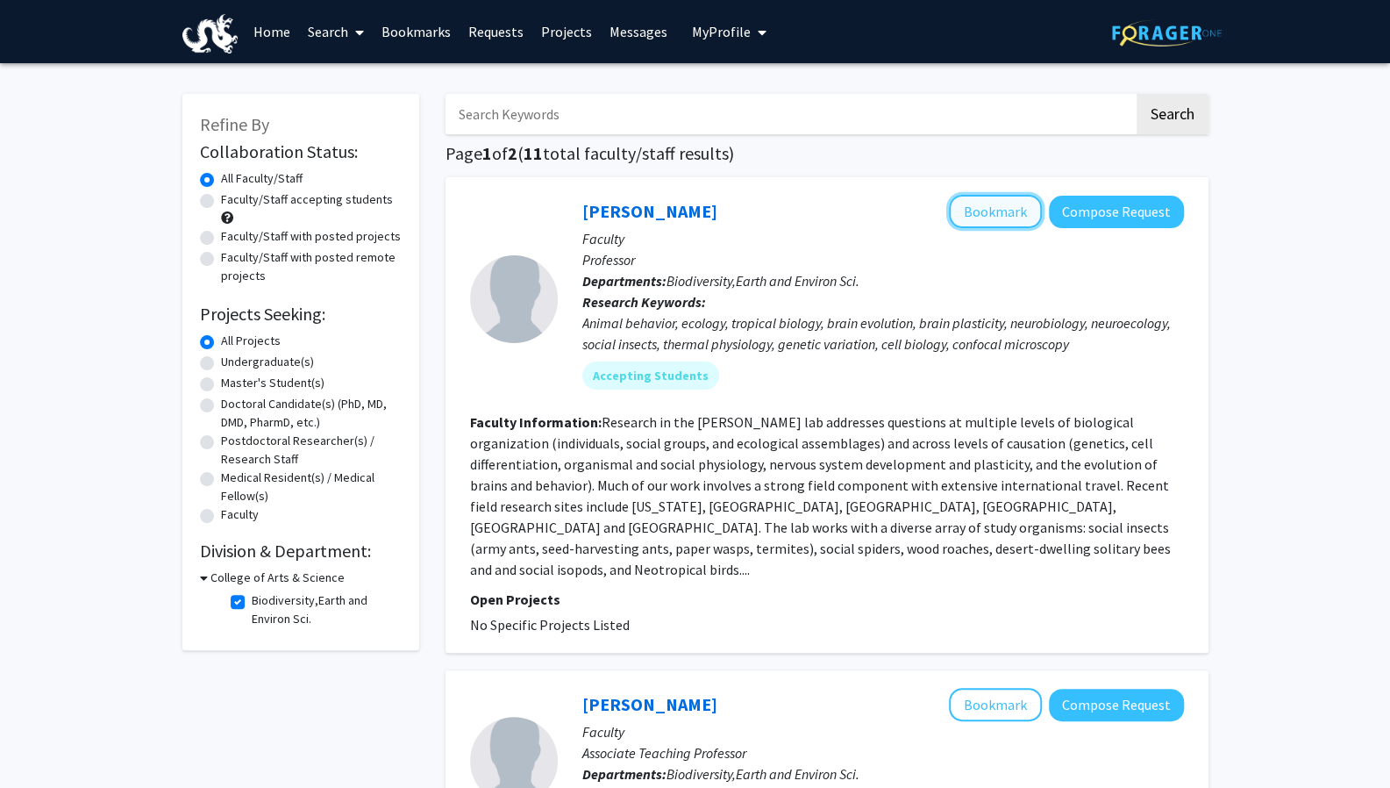
click at [984, 225] on button "Bookmark" at bounding box center [995, 211] width 93 height 33
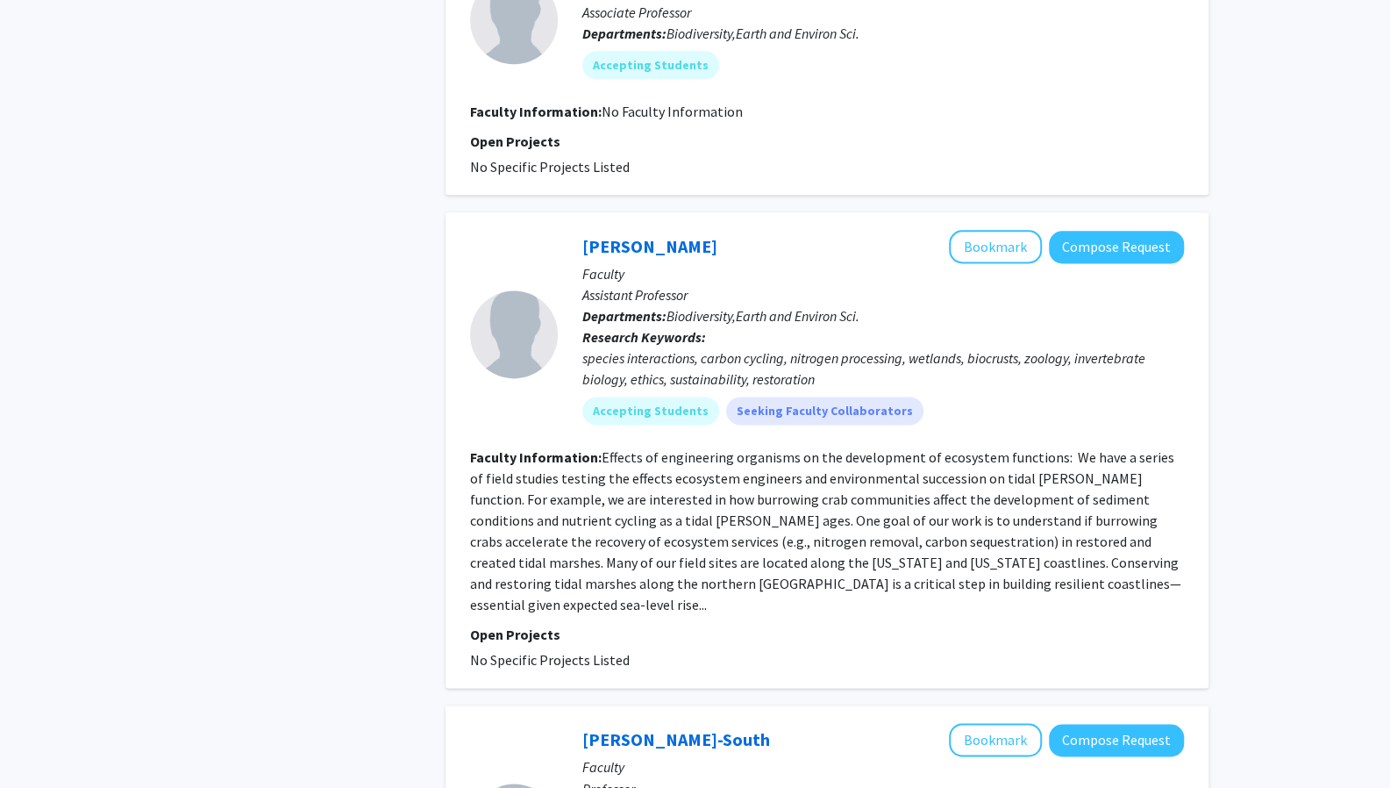
scroll to position [1358, 0]
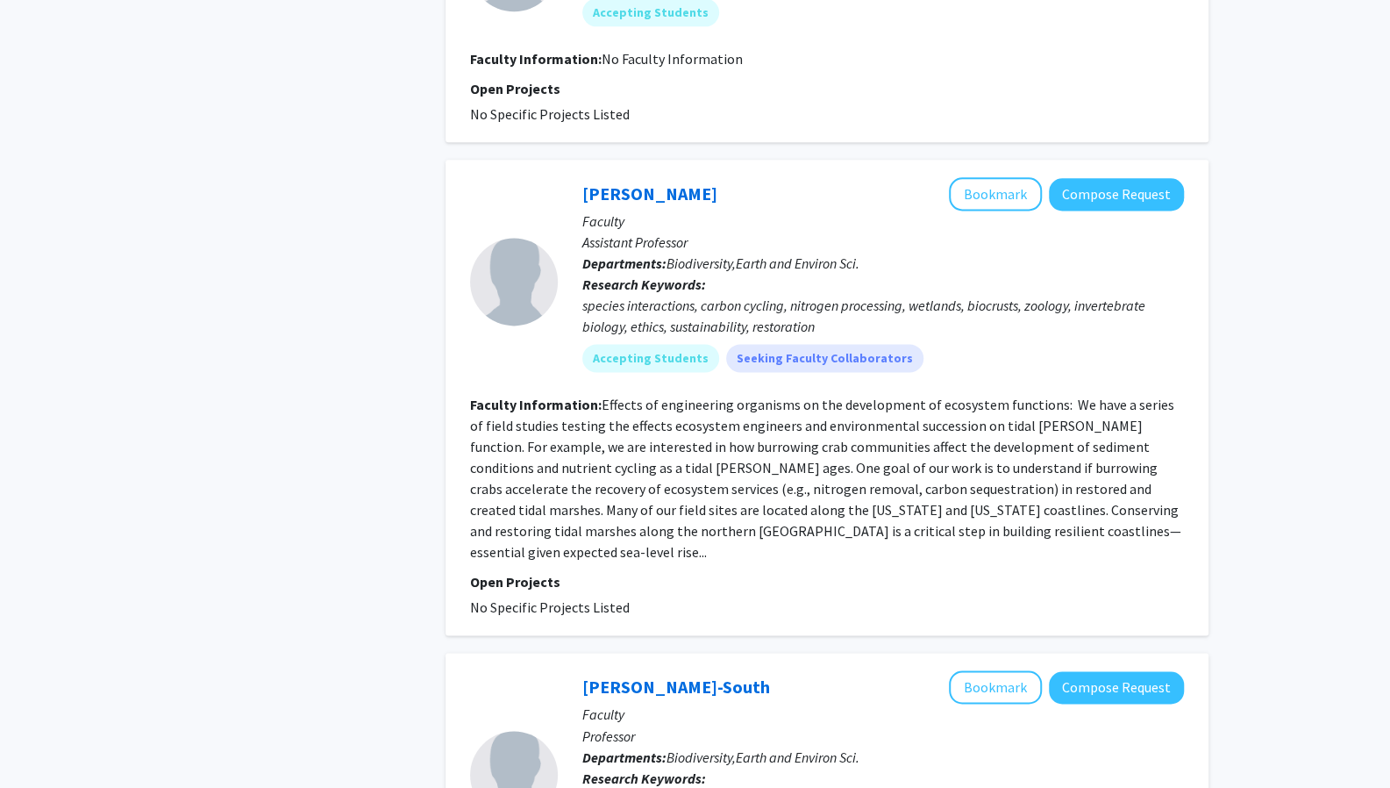
click at [1388, 313] on div "Refine By Collaboration Status: Collaboration Status All Faculty/Staff Collabor…" at bounding box center [695, 464] width 1390 height 3518
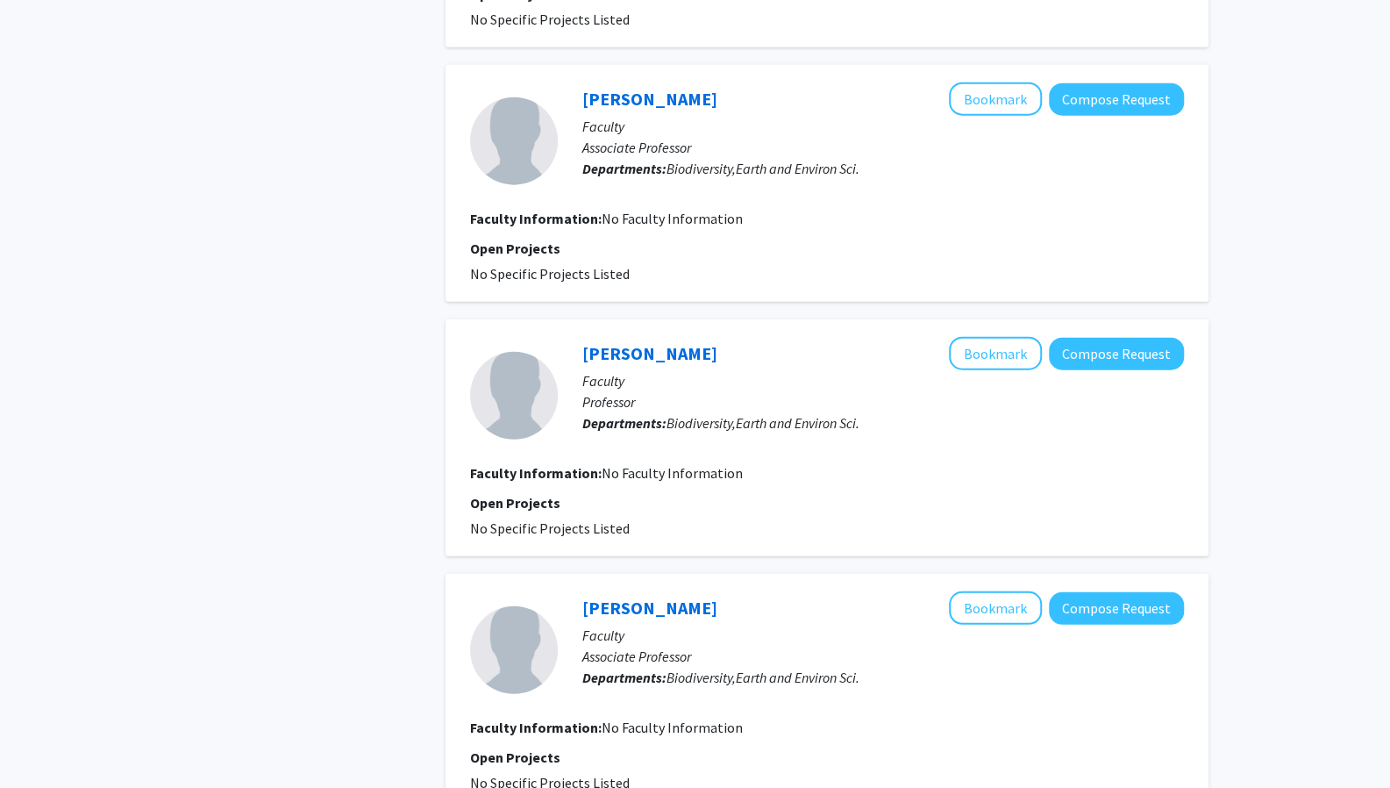
scroll to position [2804, 0]
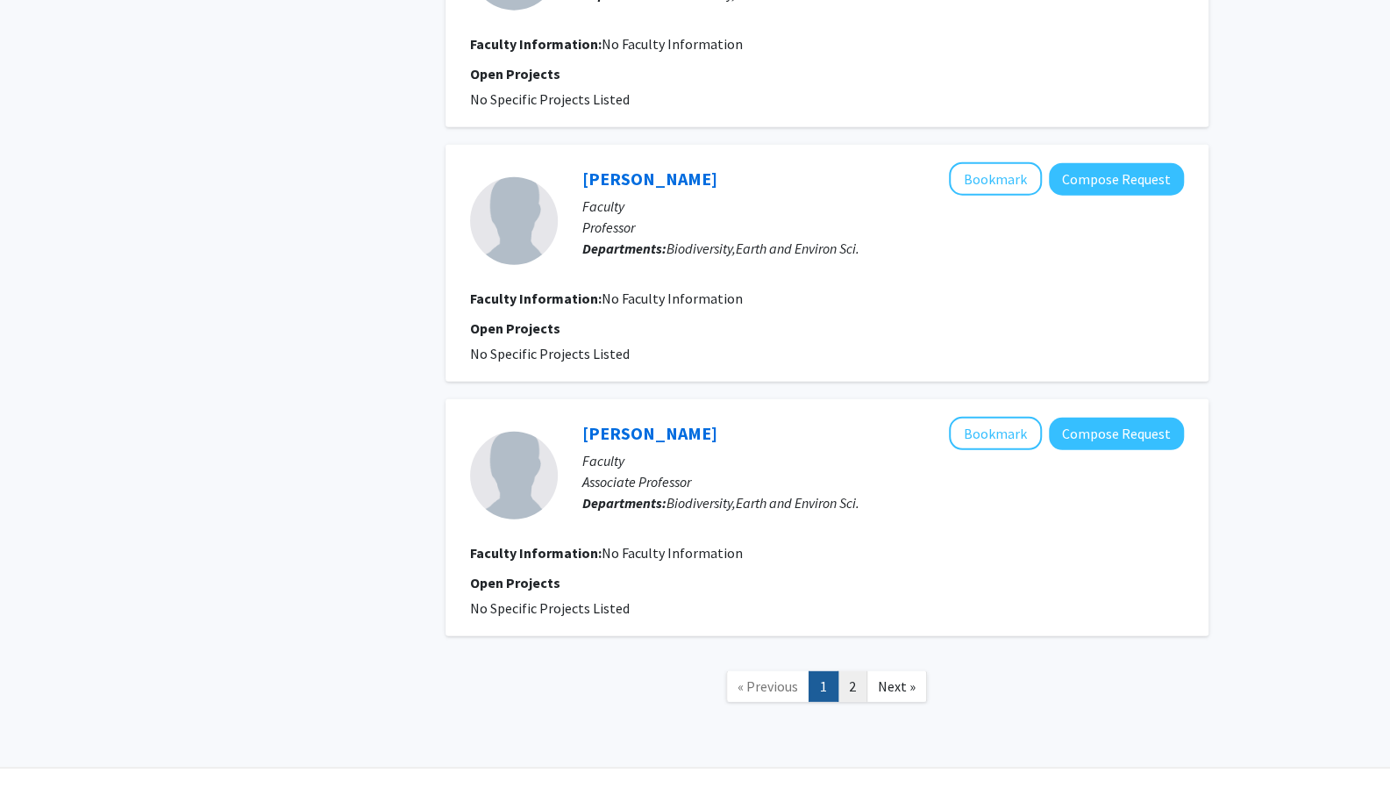
click at [860, 671] on link "2" at bounding box center [853, 686] width 30 height 31
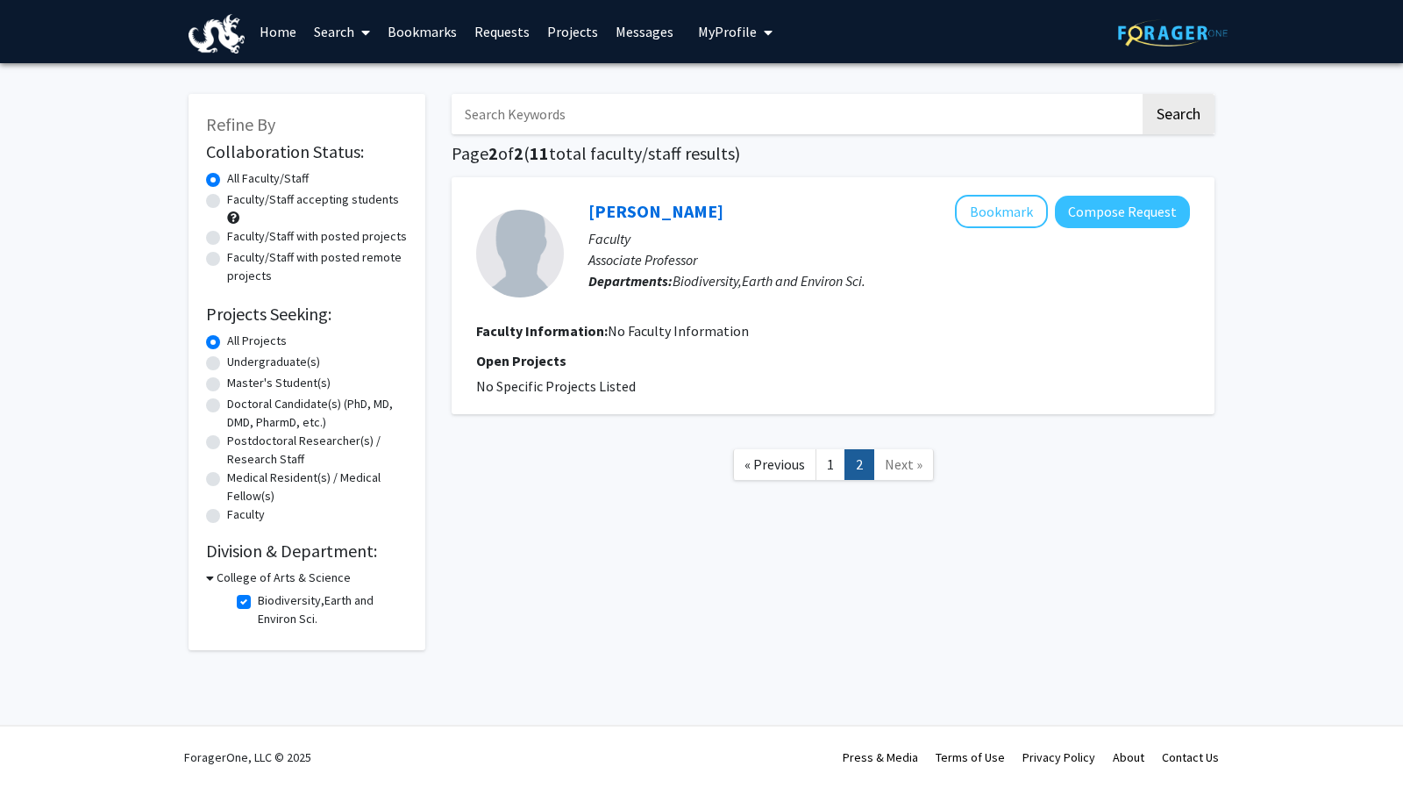
click at [836, 482] on nav "« Previous 1 2 Next »" at bounding box center [833, 467] width 763 height 71
click at [831, 472] on link "1" at bounding box center [831, 464] width 30 height 31
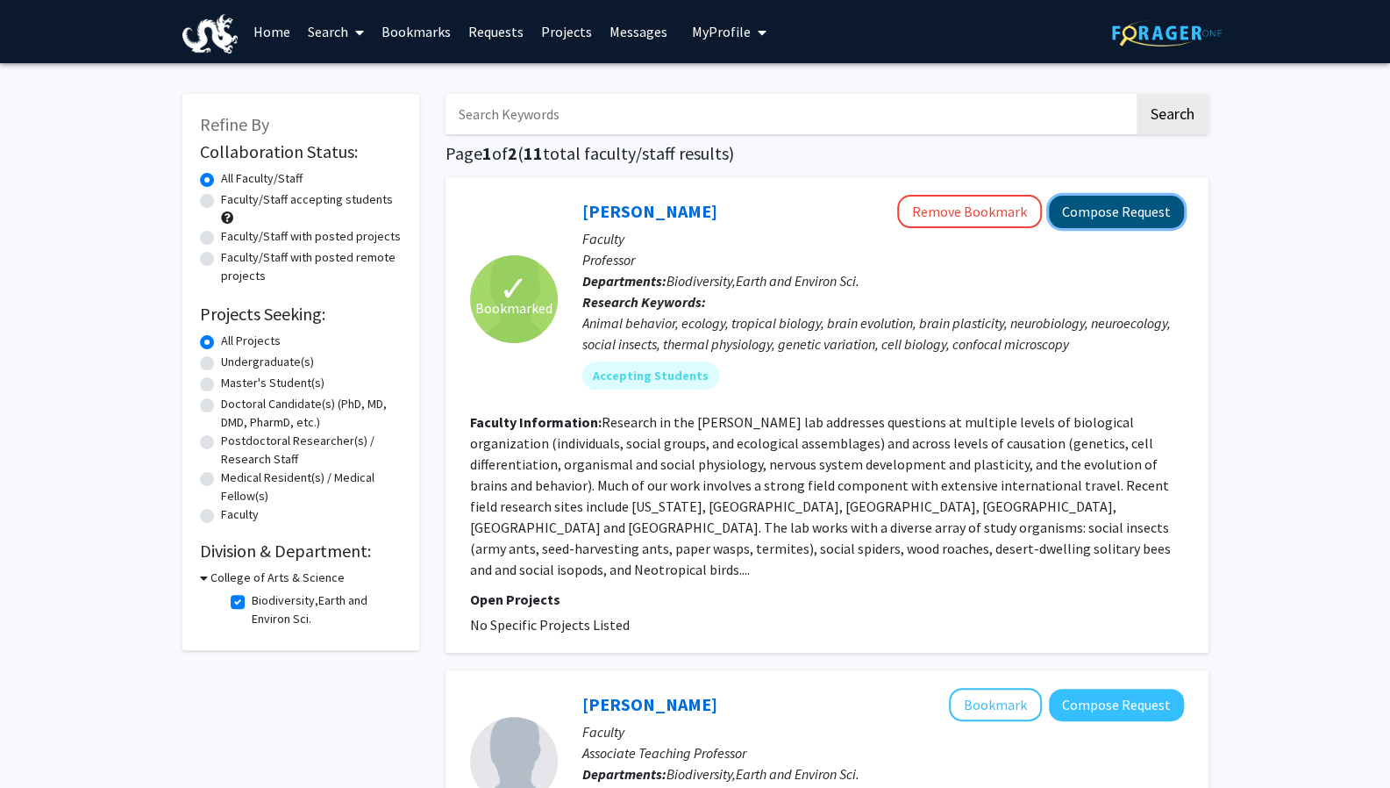
click at [1119, 217] on button "Compose Request" at bounding box center [1116, 212] width 135 height 32
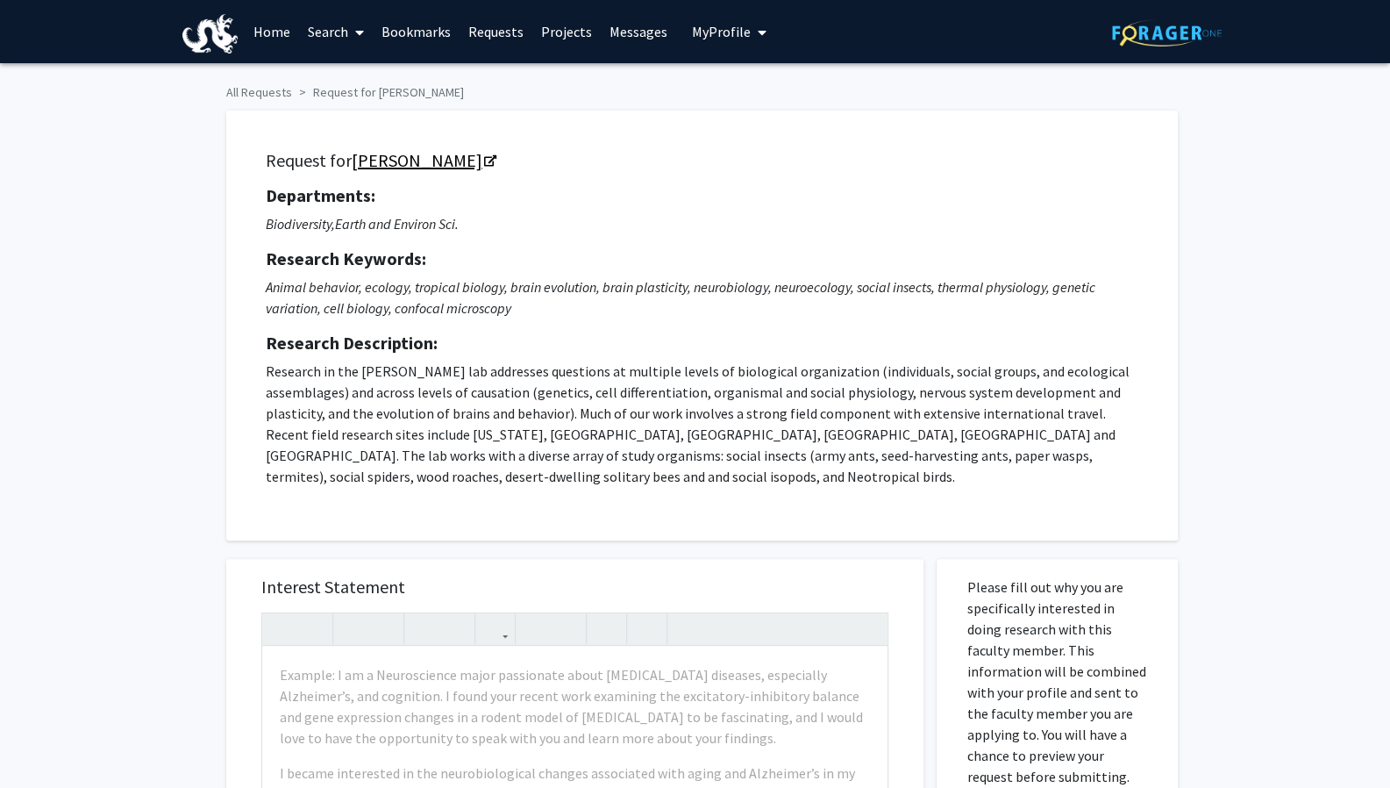
click at [405, 161] on link "Sean O'Donnell" at bounding box center [423, 160] width 143 height 22
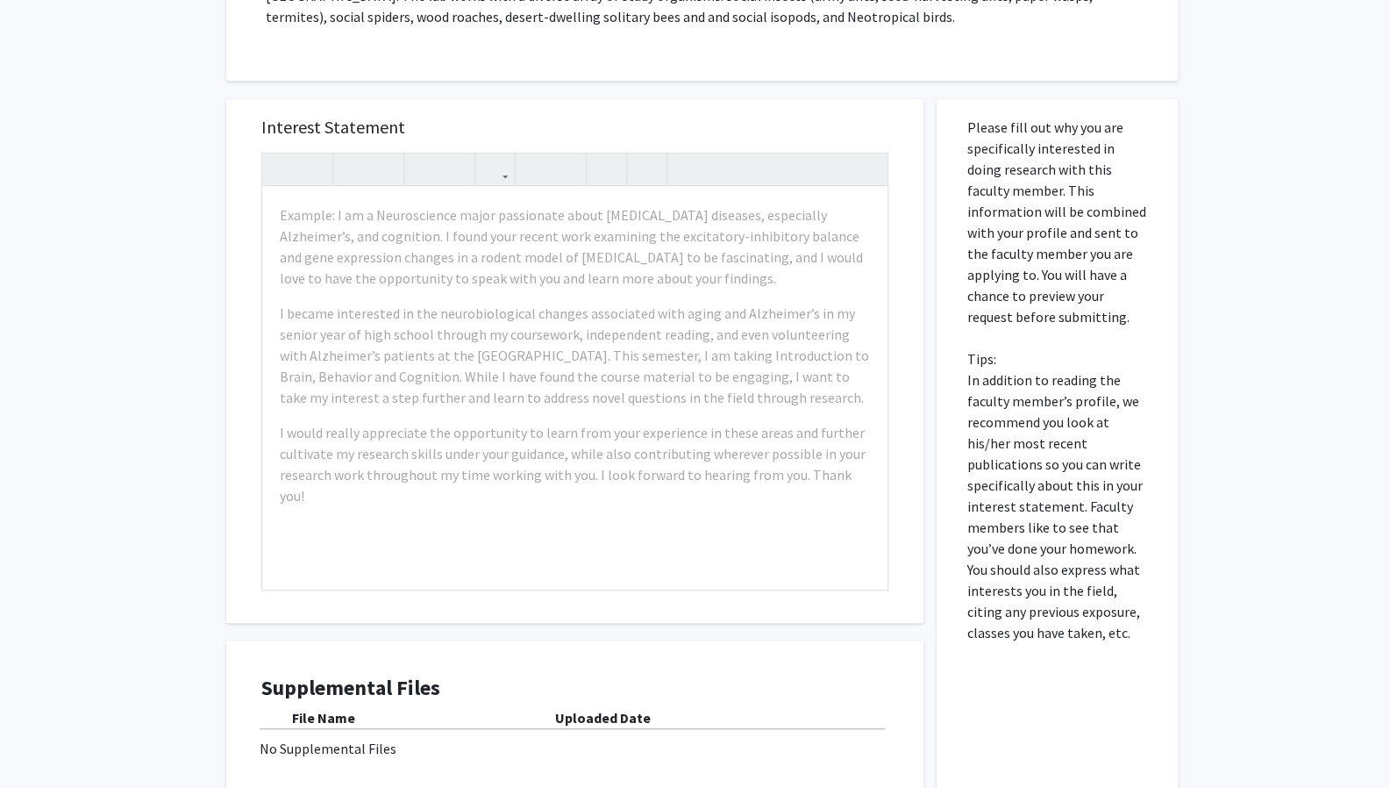
scroll to position [414, 0]
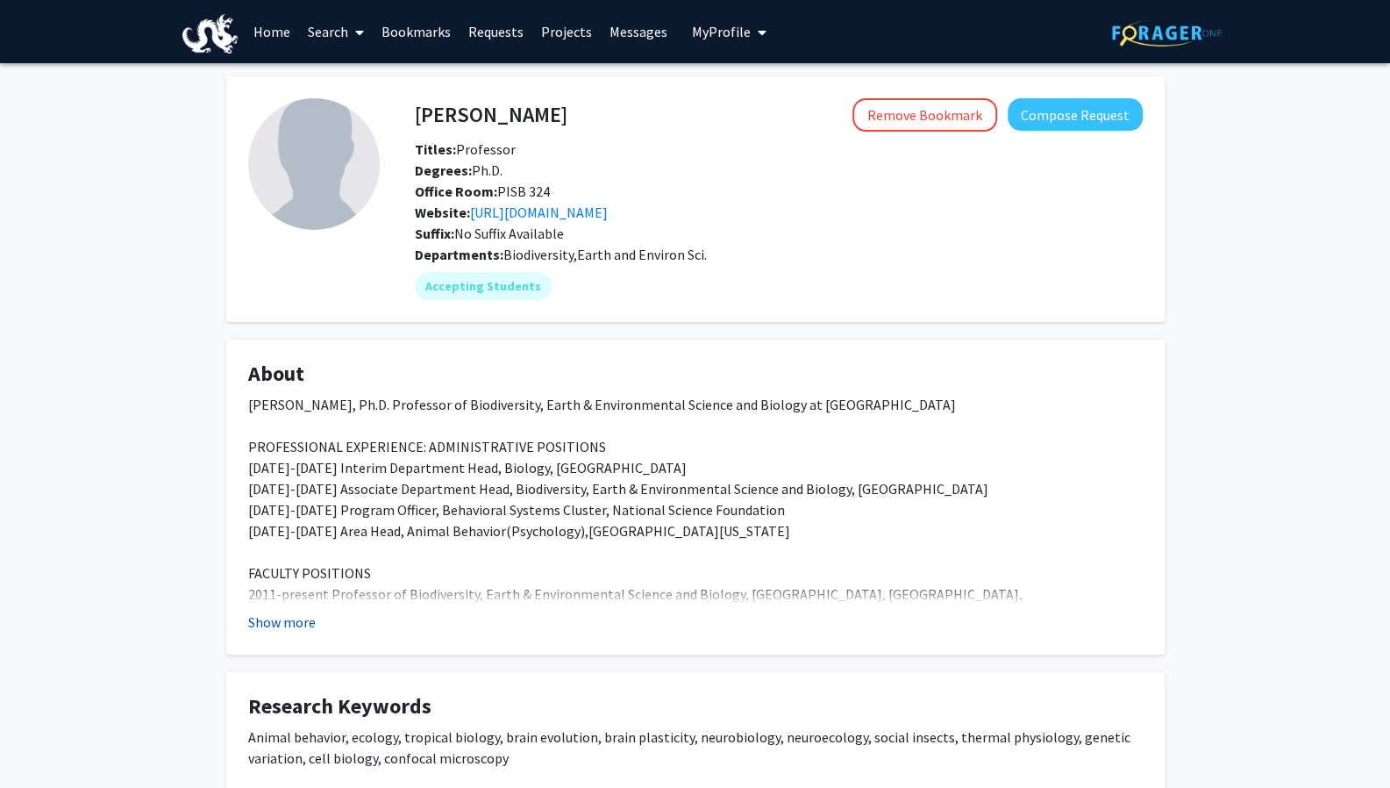
click at [282, 619] on button "Show more" at bounding box center [282, 621] width 68 height 21
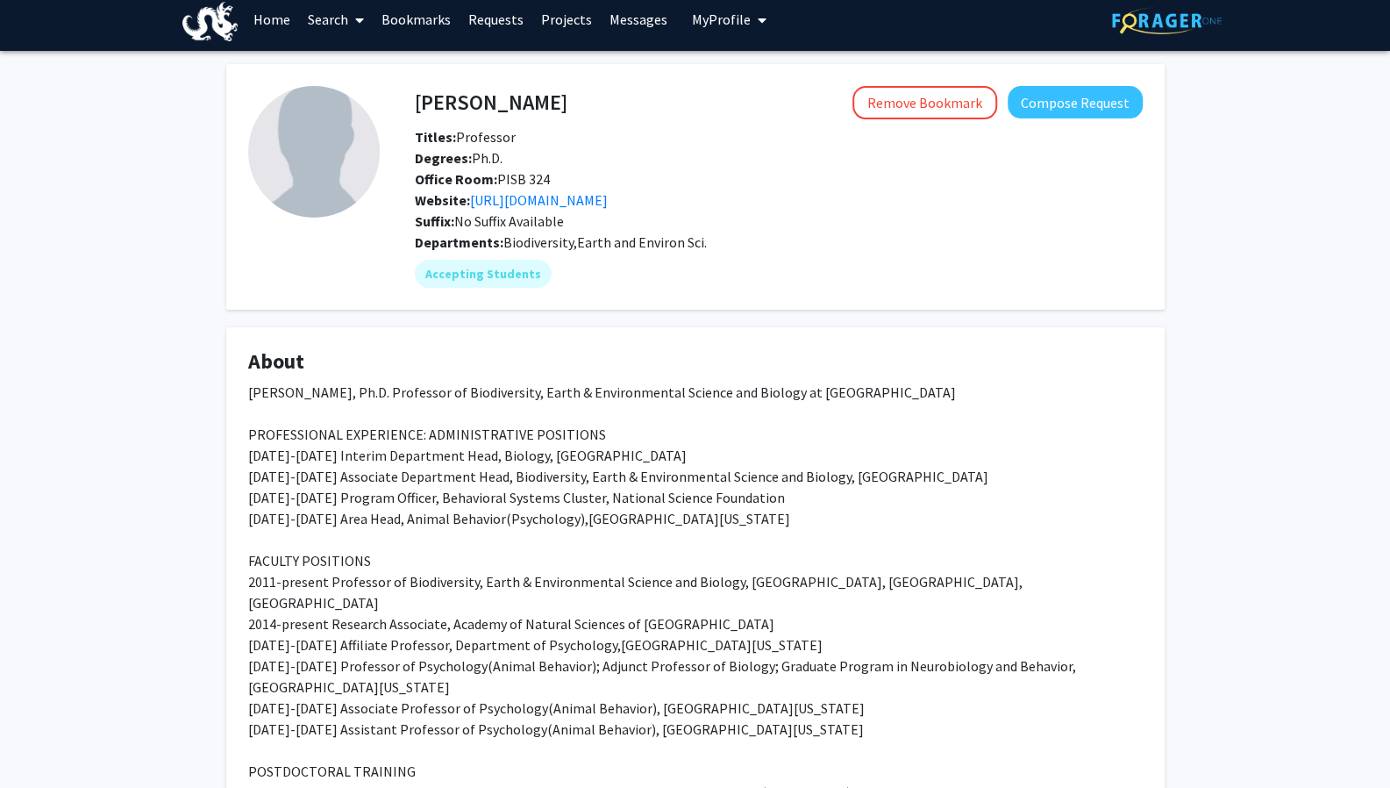
scroll to position [11, 0]
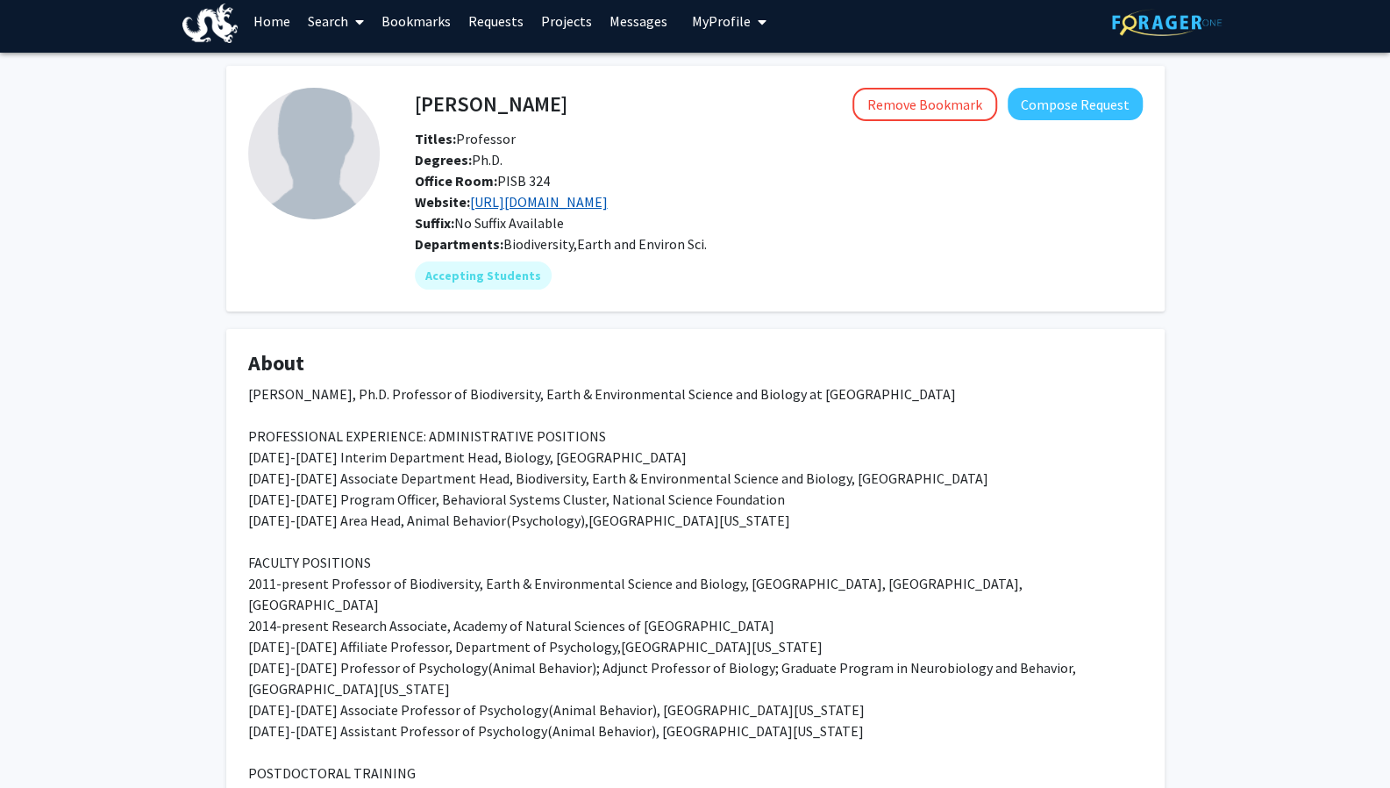
click at [590, 205] on link "https://www.ecitondude.net/" at bounding box center [539, 202] width 138 height 18
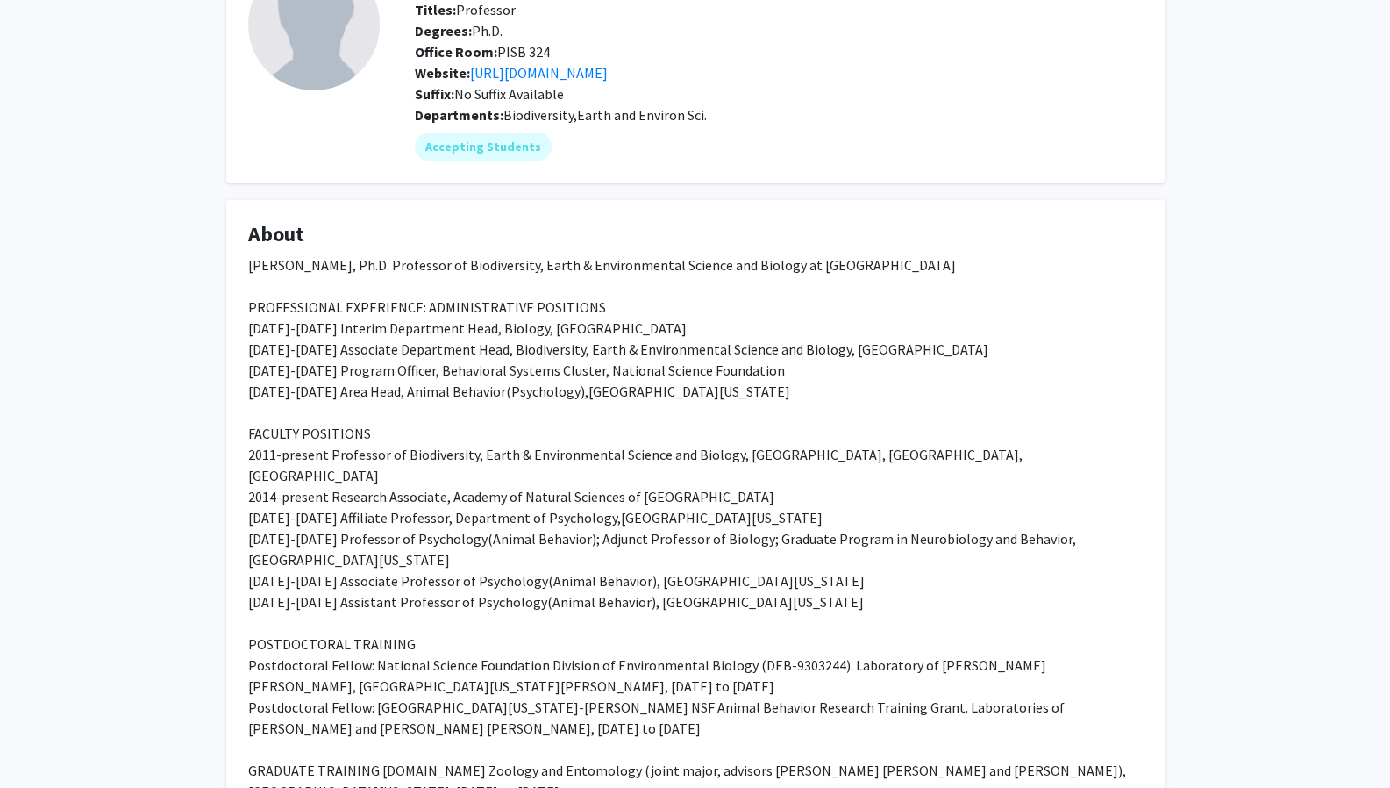
scroll to position [0, 0]
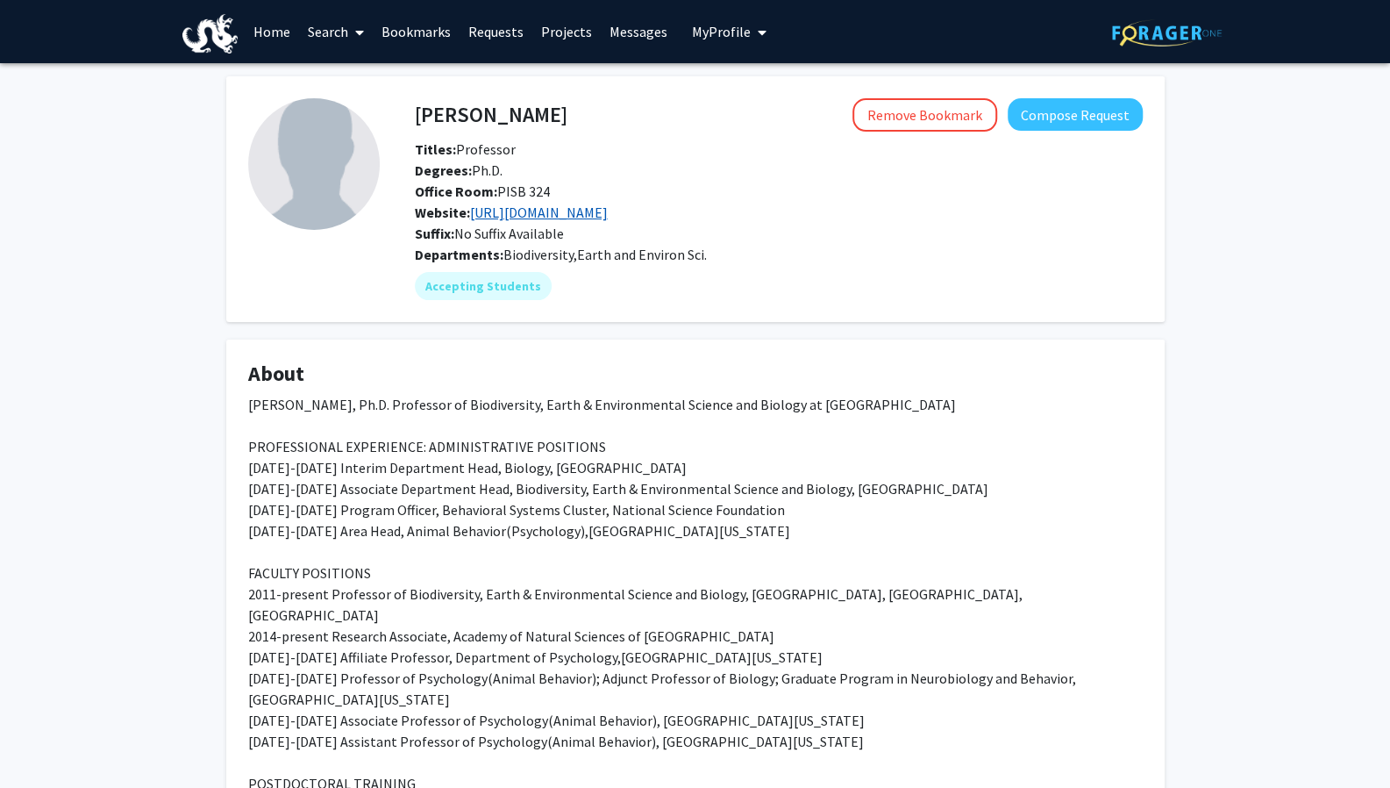
click at [608, 215] on link "https://www.ecitondude.net/" at bounding box center [539, 212] width 138 height 18
click at [582, 211] on link "https://www.ecitondude.net/" at bounding box center [539, 212] width 138 height 18
